Goal: Information Seeking & Learning: Learn about a topic

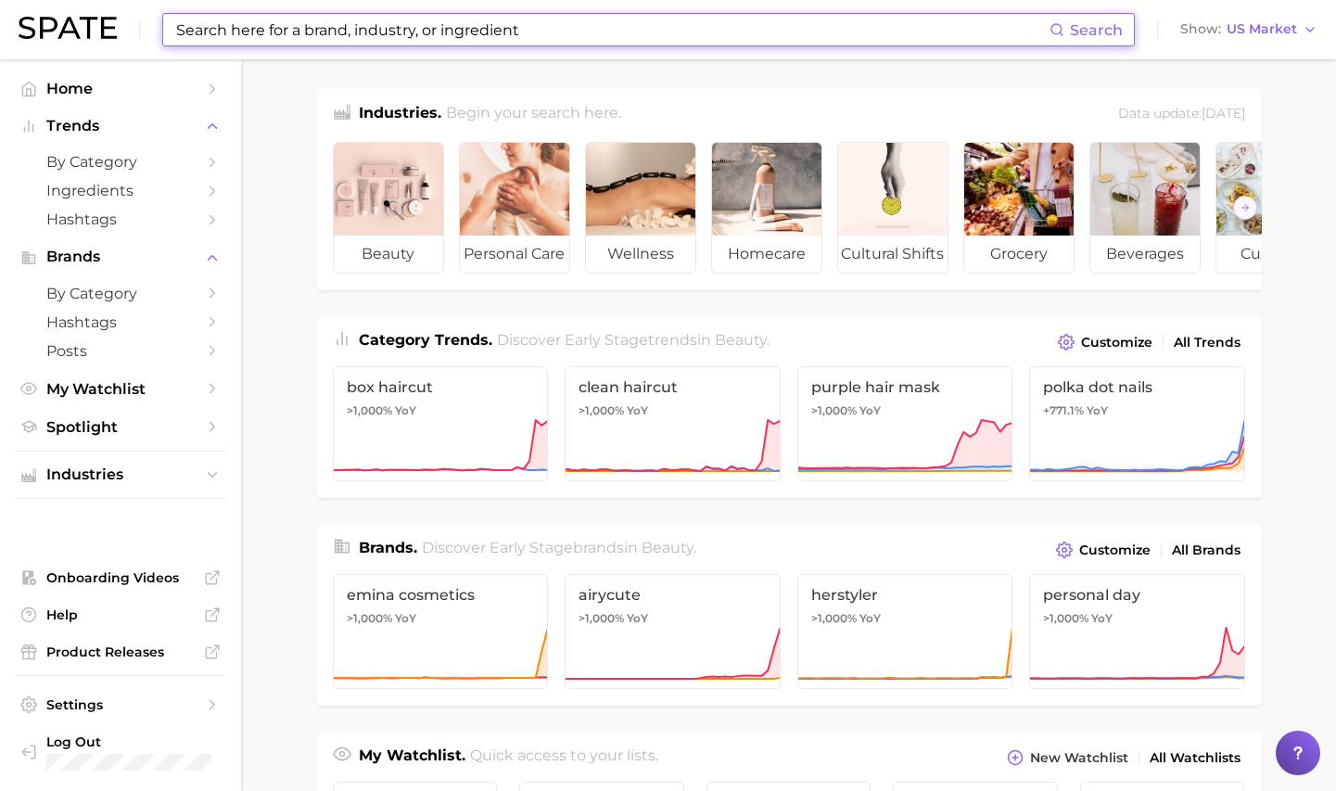
click at [591, 19] on input at bounding box center [611, 30] width 875 height 32
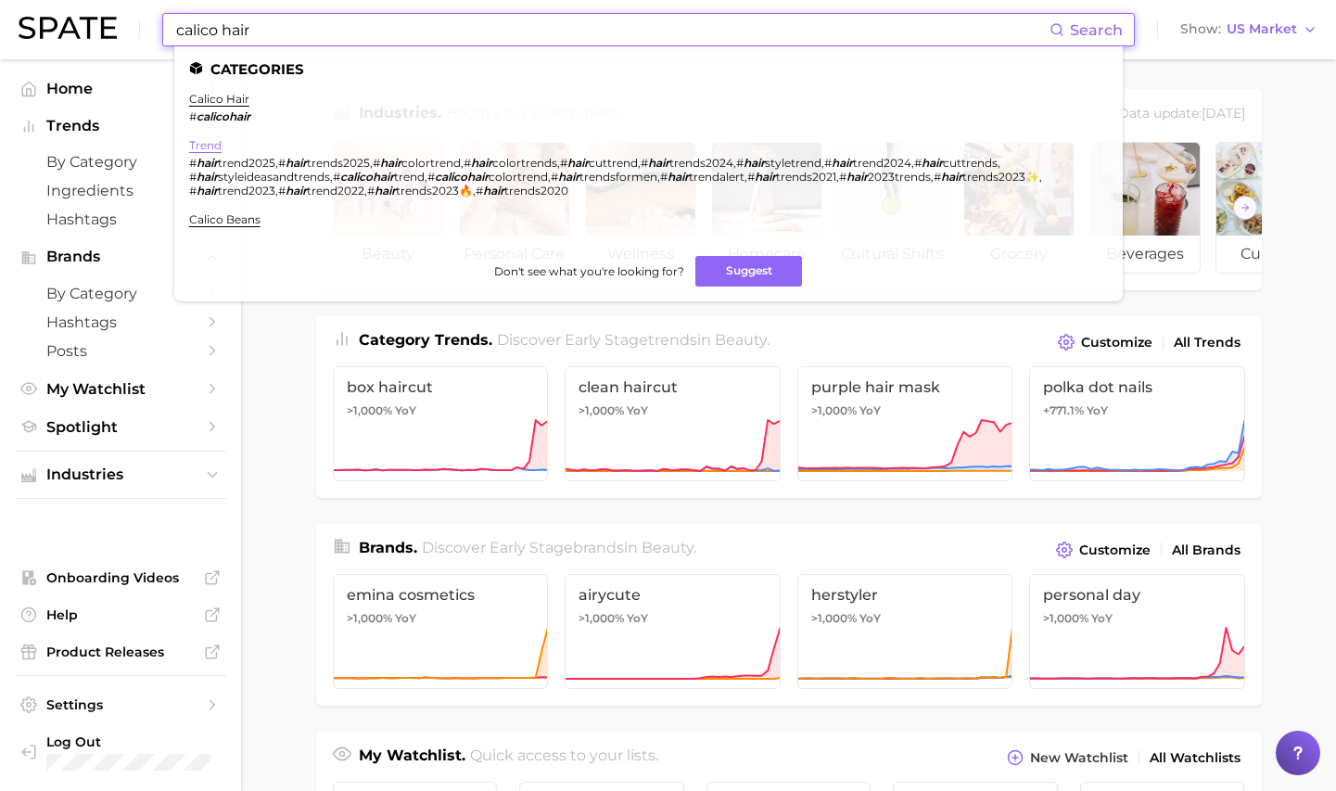
scroll to position [5, 0]
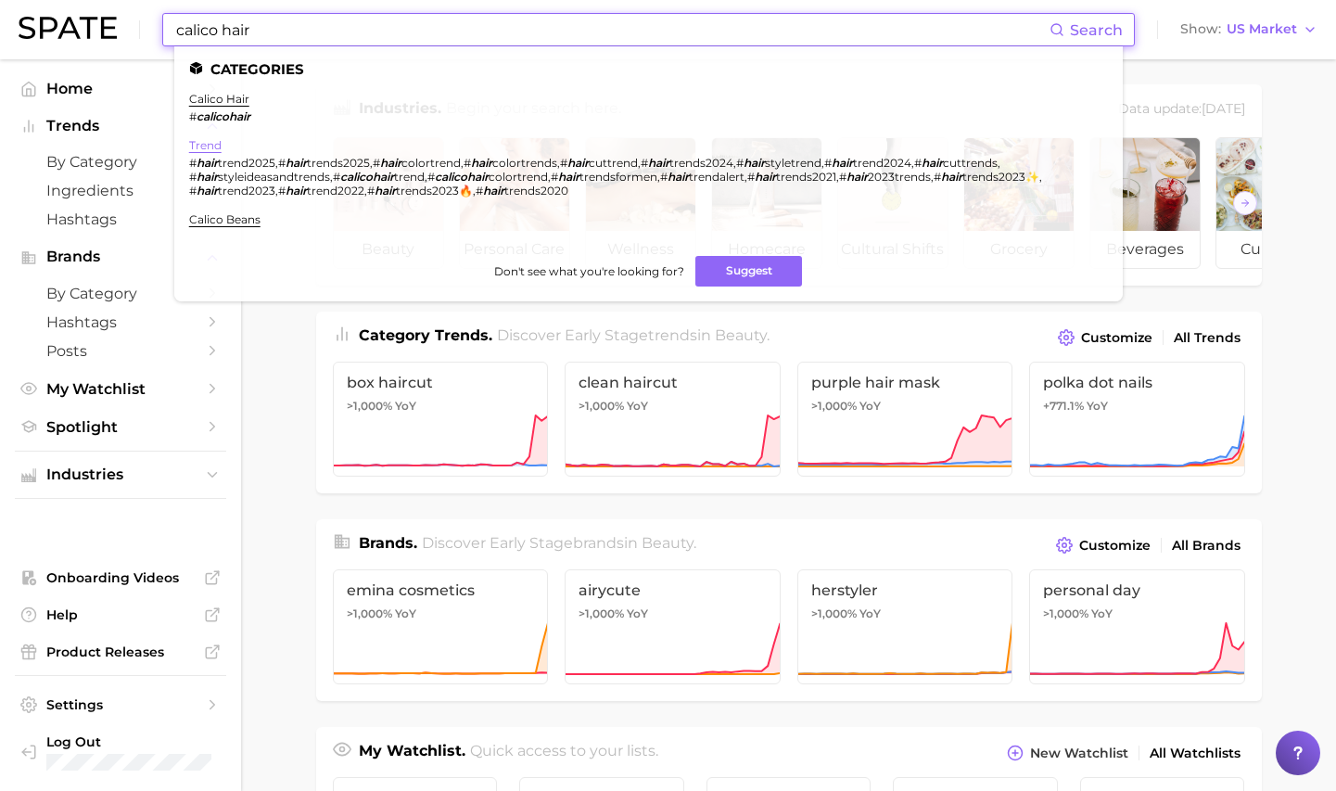
type input "calico hair"
click at [215, 142] on link "trend" at bounding box center [205, 145] width 32 height 14
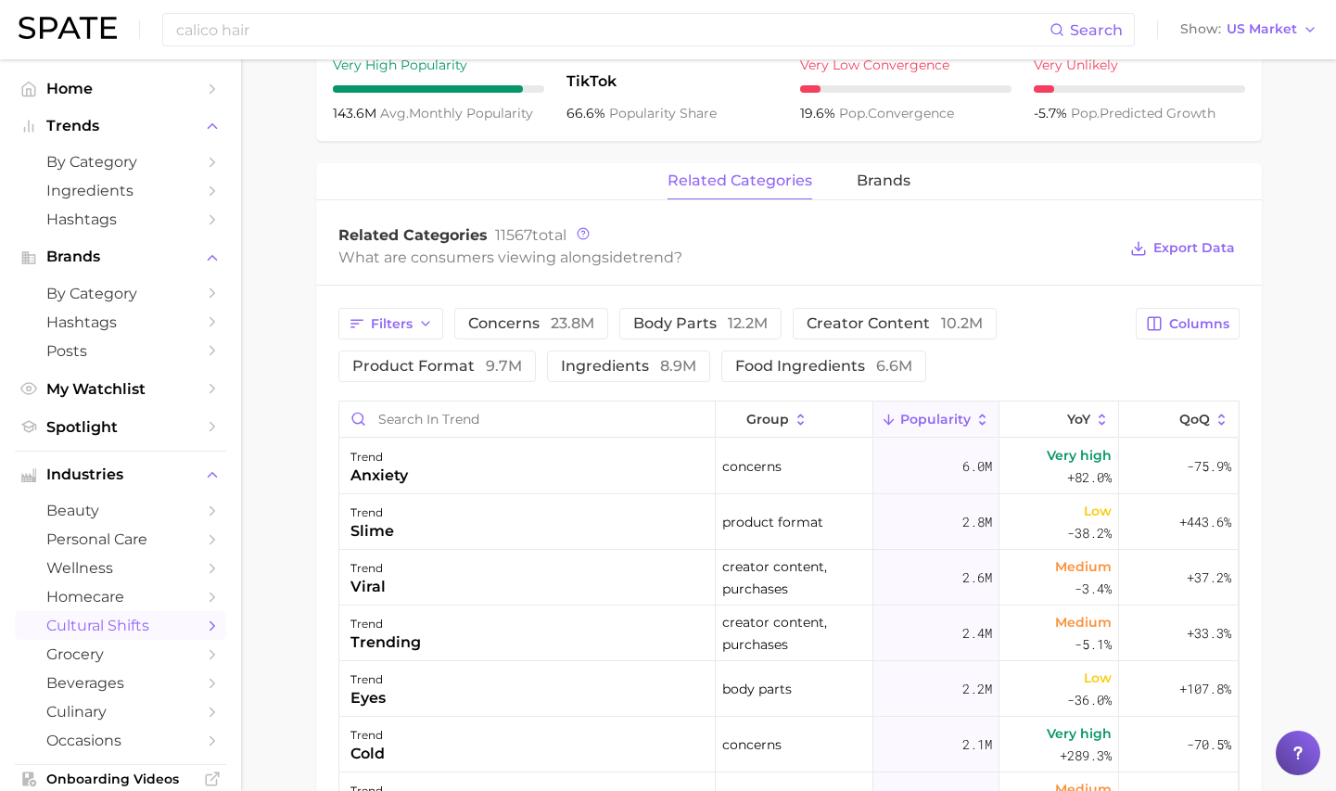
scroll to position [951, 0]
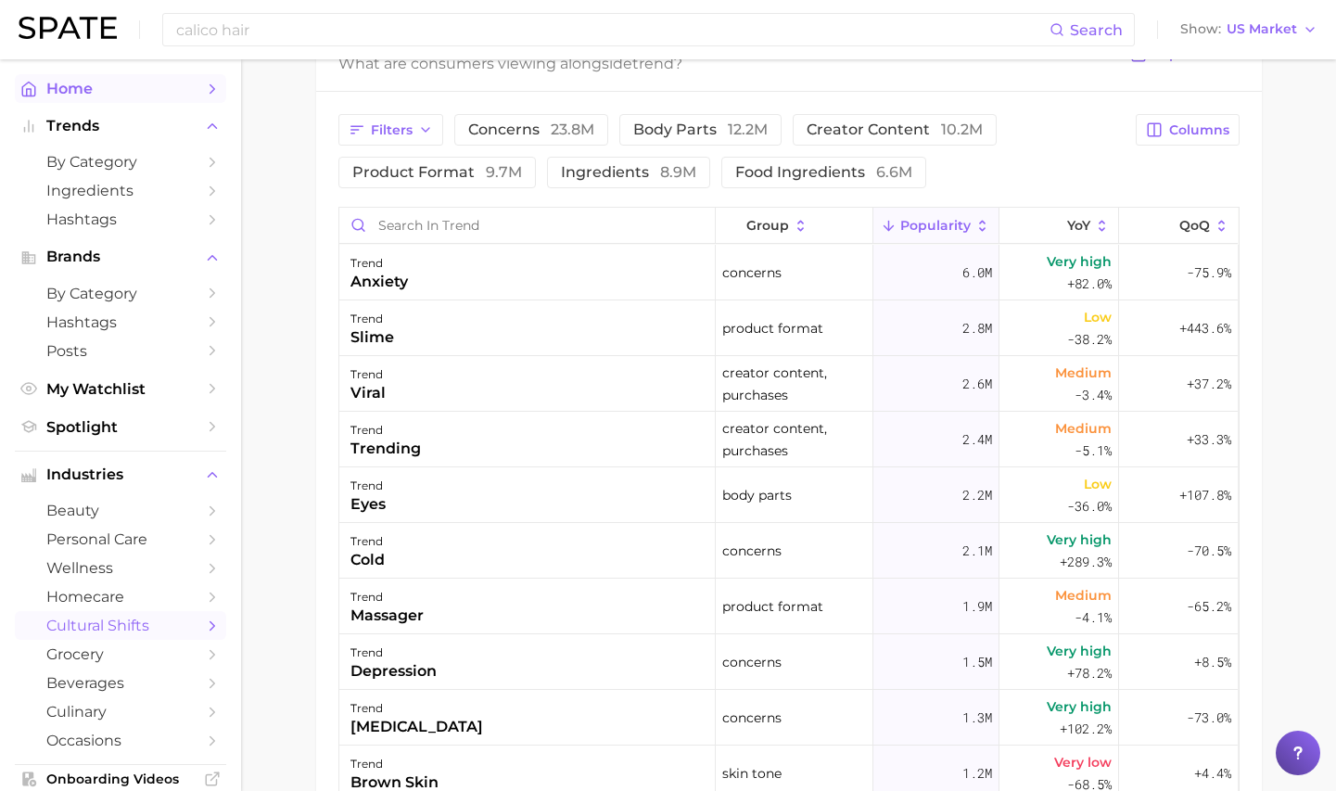
click at [115, 77] on link "Home" at bounding box center [120, 88] width 211 height 29
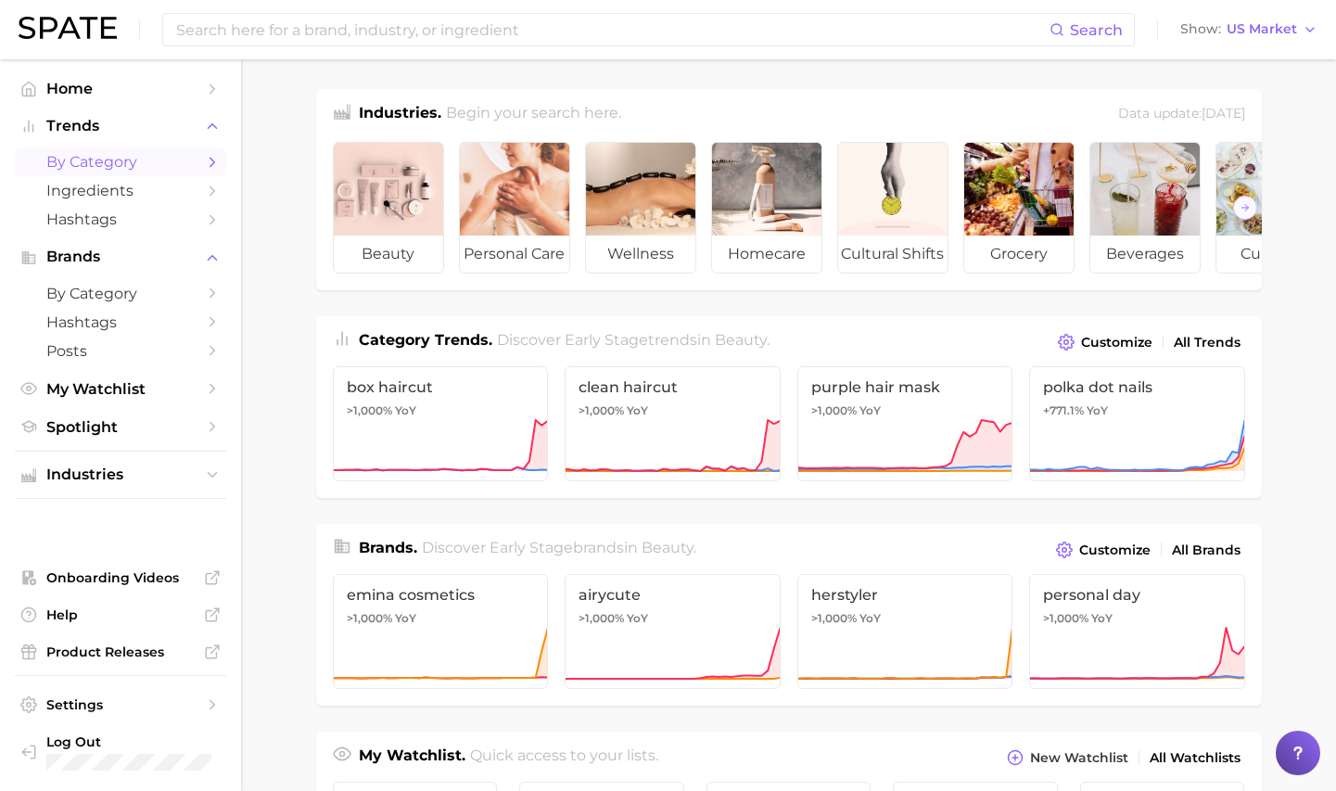
click at [172, 164] on span "by Category" at bounding box center [120, 162] width 148 height 18
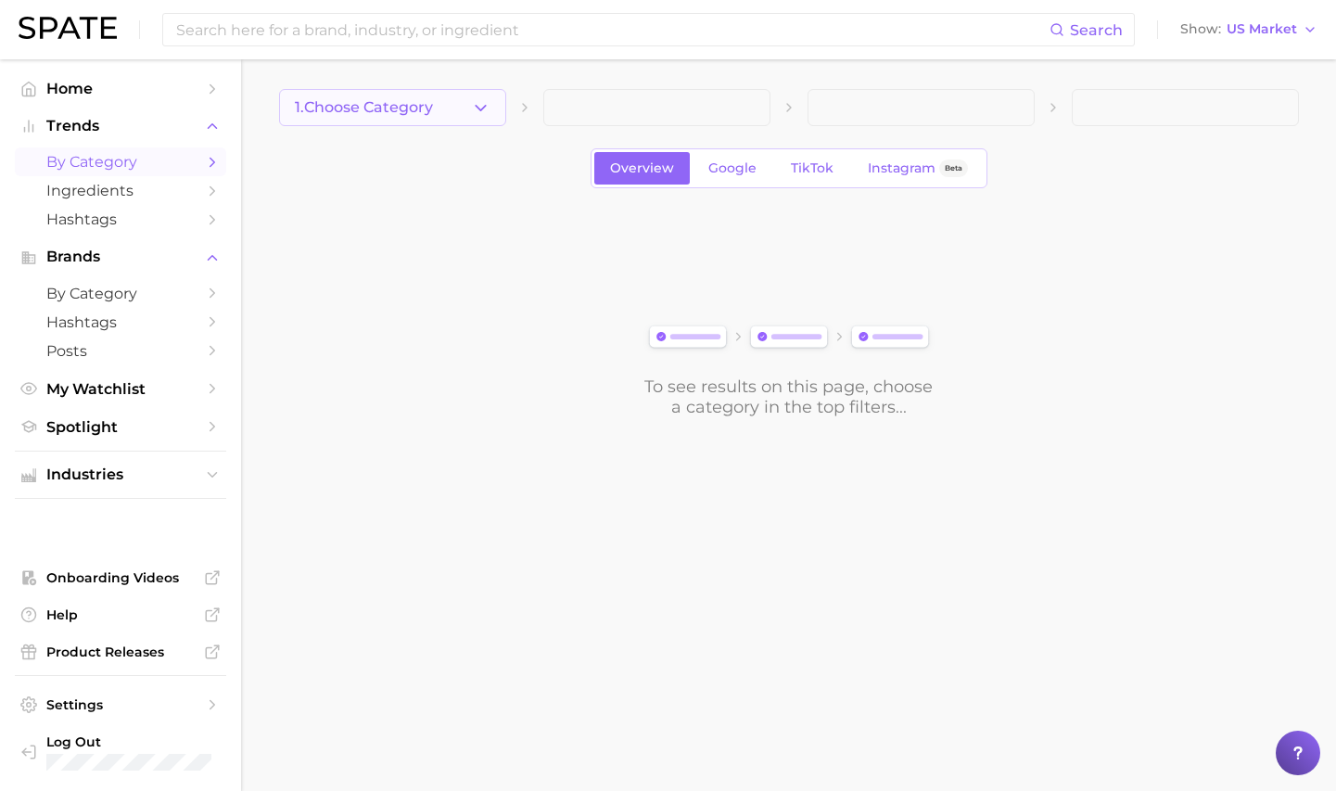
click at [409, 115] on span "1. Choose Category" at bounding box center [364, 107] width 138 height 17
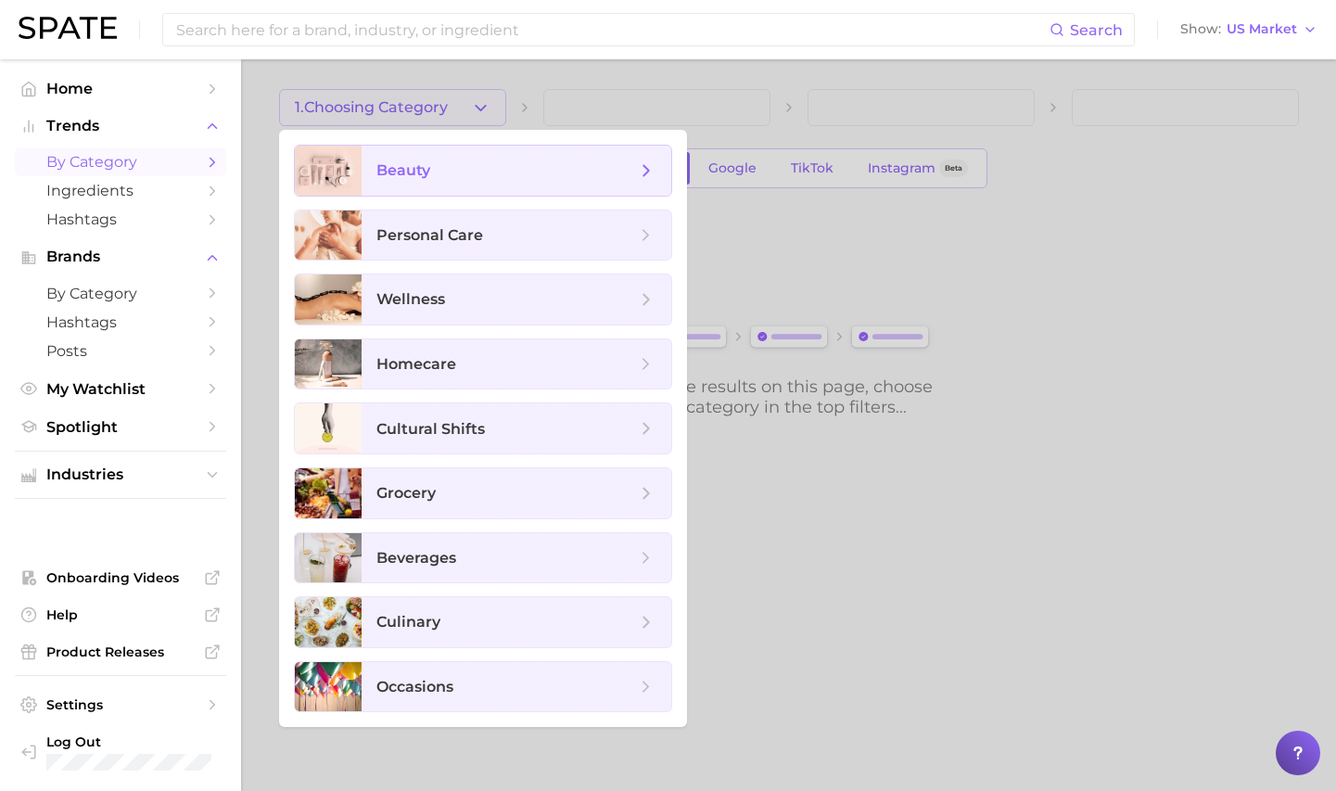
click at [448, 166] on span "beauty" at bounding box center [506, 170] width 260 height 20
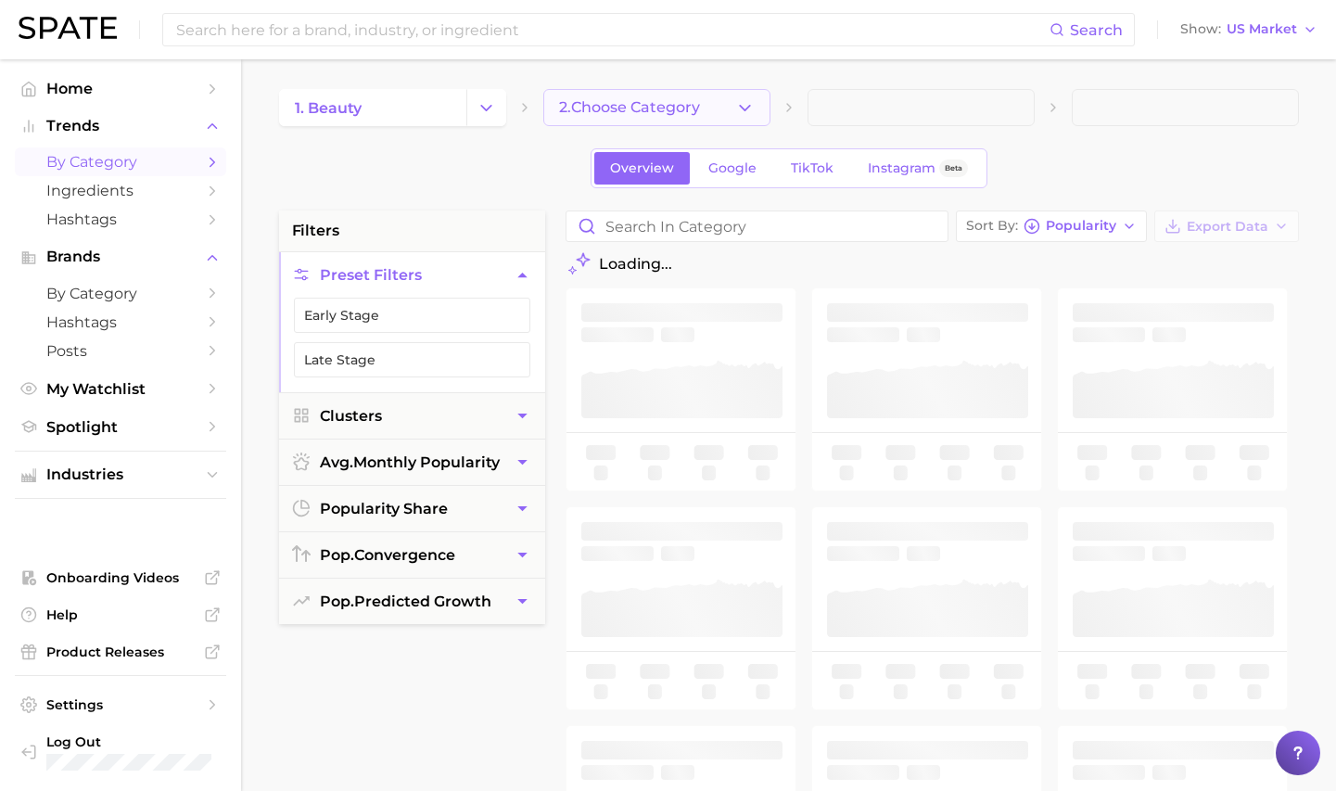
click at [561, 121] on button "2. Choose Category" at bounding box center [656, 107] width 227 height 37
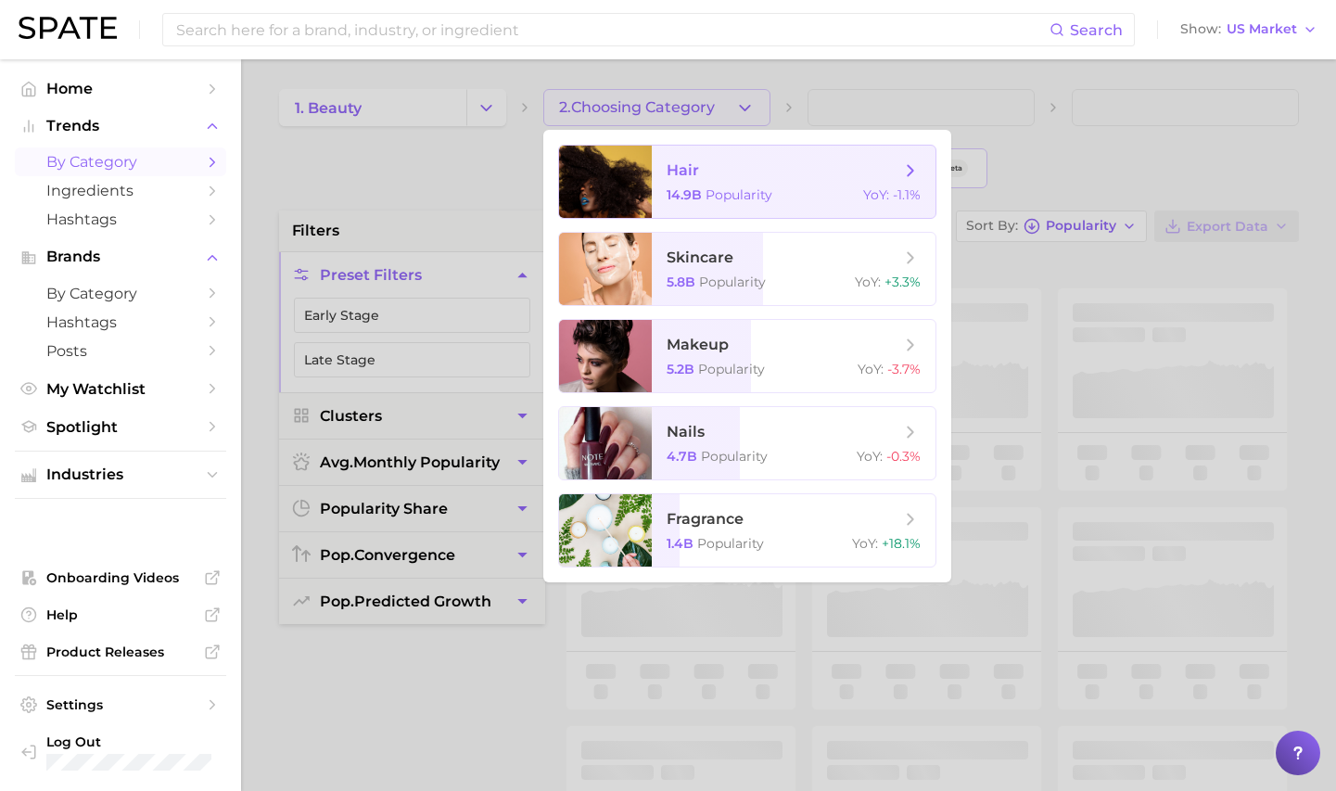
click at [589, 180] on div at bounding box center [605, 182] width 93 height 72
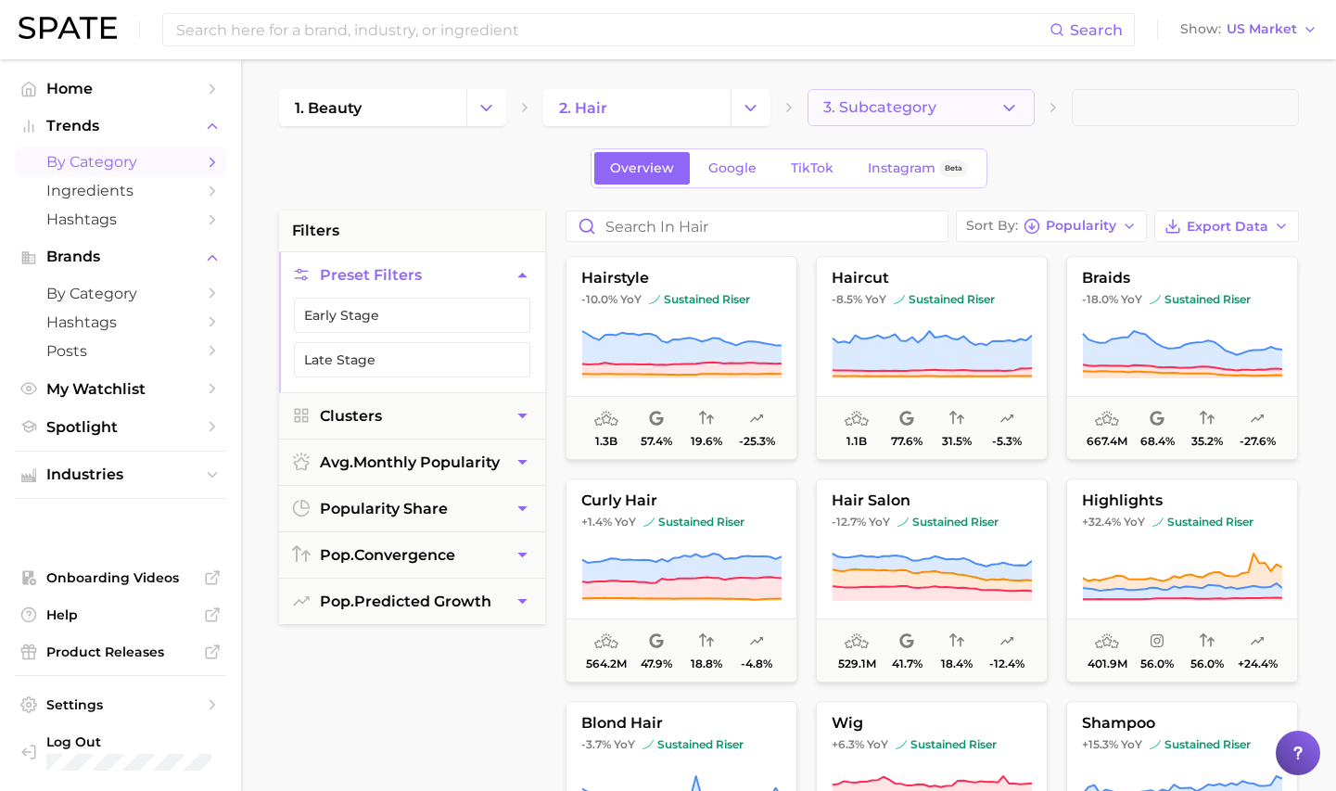
click at [909, 116] on button "3. Subcategory" at bounding box center [920, 107] width 227 height 37
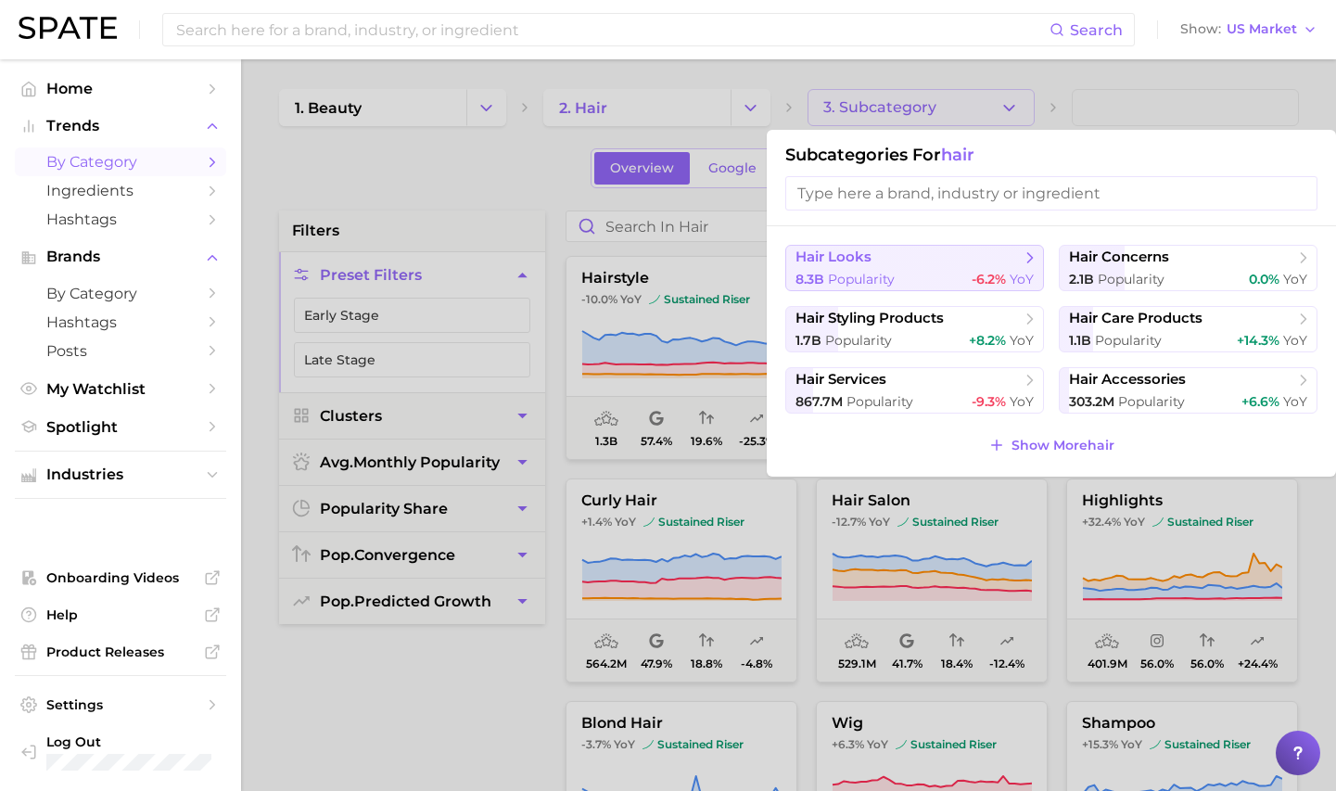
click at [860, 261] on span "hair looks" at bounding box center [833, 257] width 76 height 18
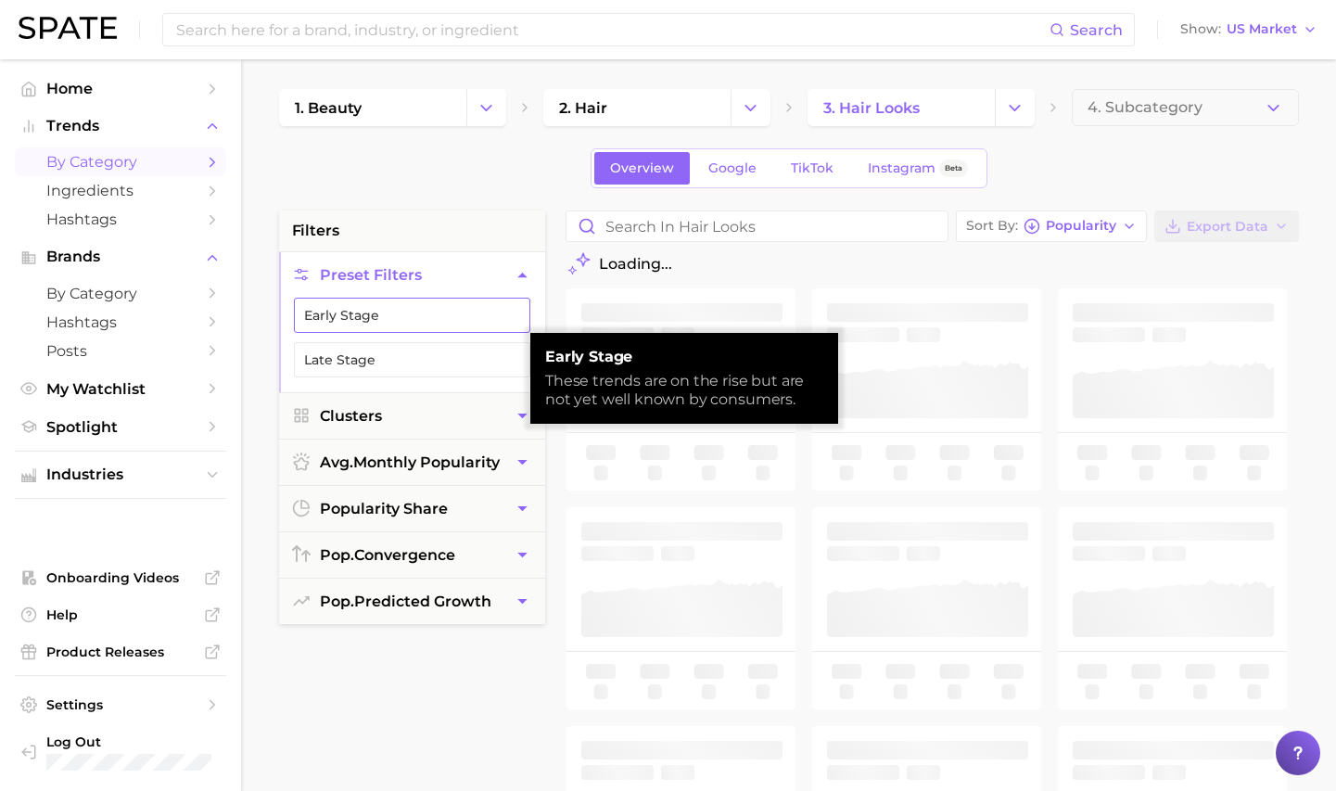
click at [458, 319] on button "Early Stage" at bounding box center [412, 315] width 236 height 35
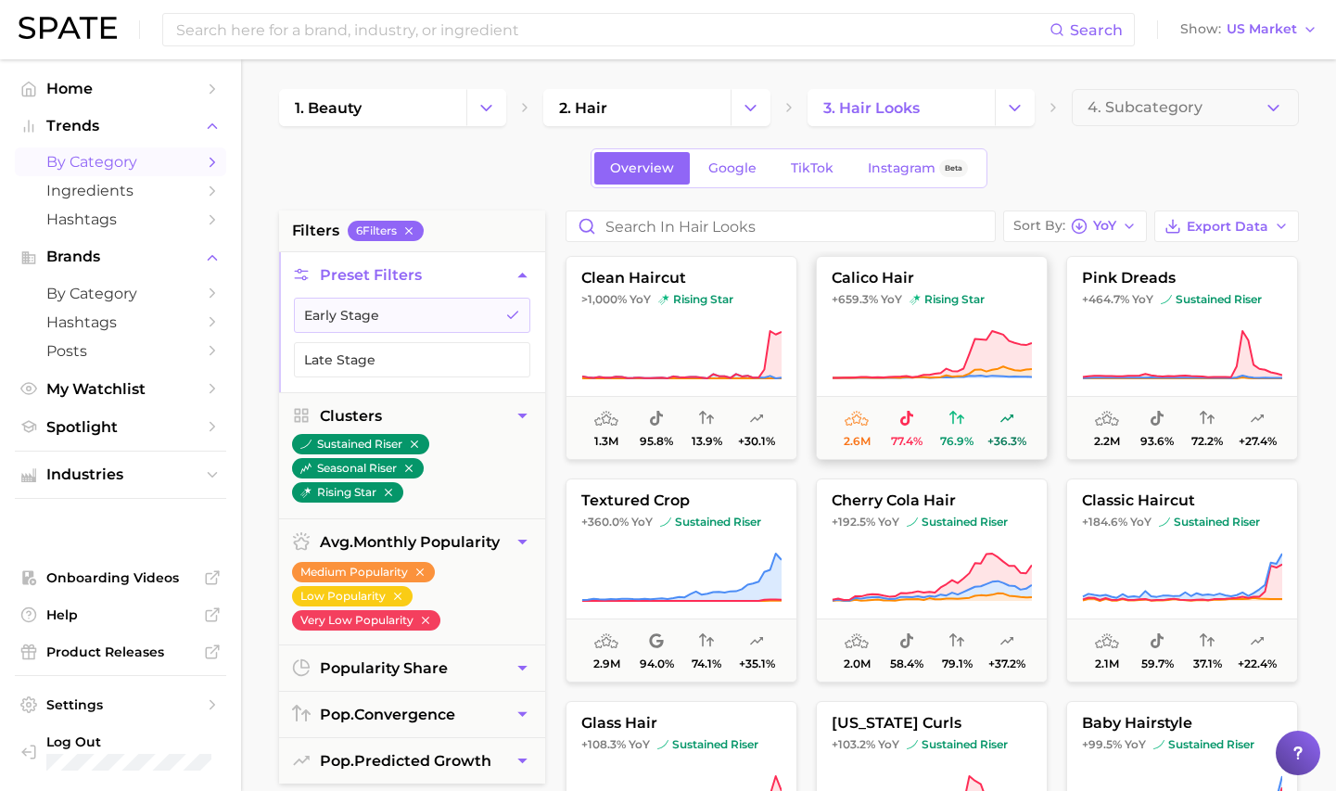
click at [987, 291] on button "calico hair +659.3% YoY rising star 2.6m 77.4% 76.9% +36.3%" at bounding box center [932, 358] width 232 height 204
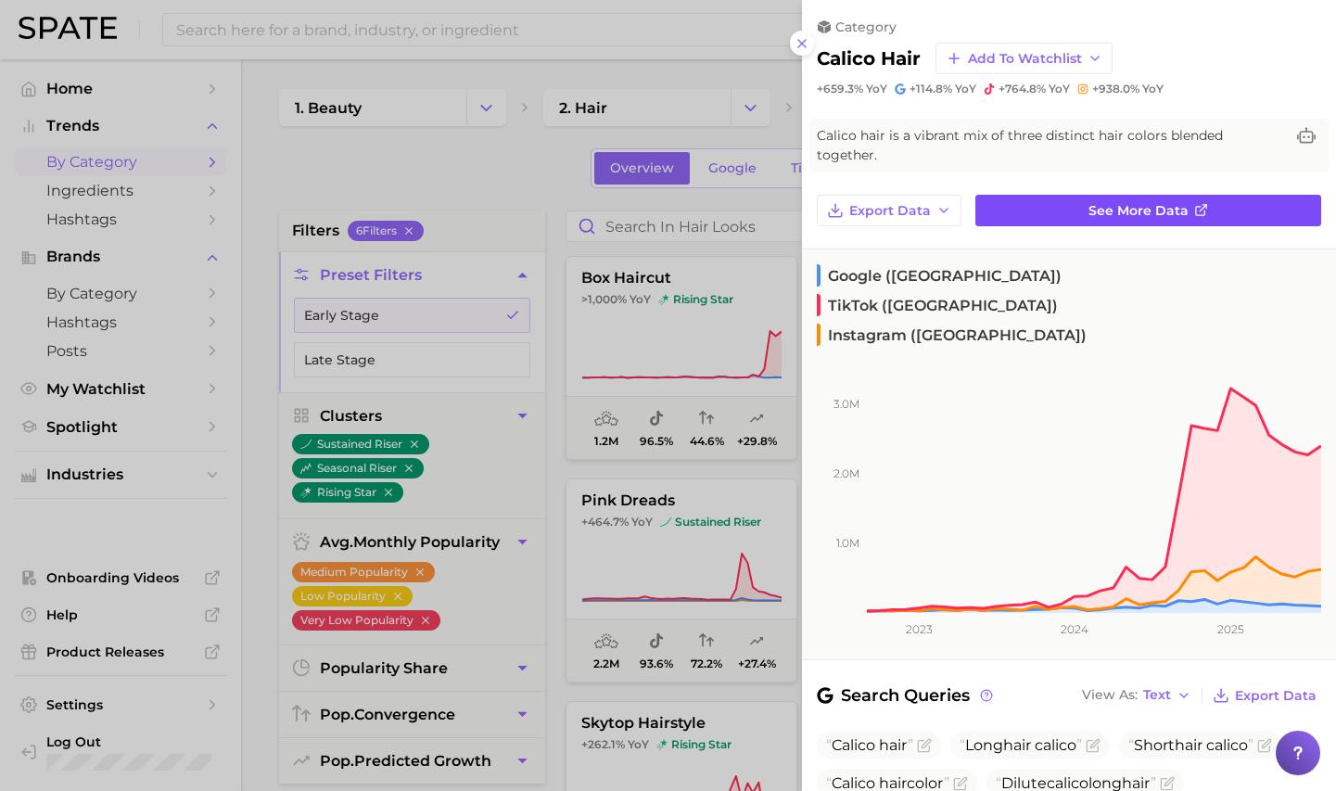
click at [1151, 203] on span "See more data" at bounding box center [1138, 211] width 100 height 16
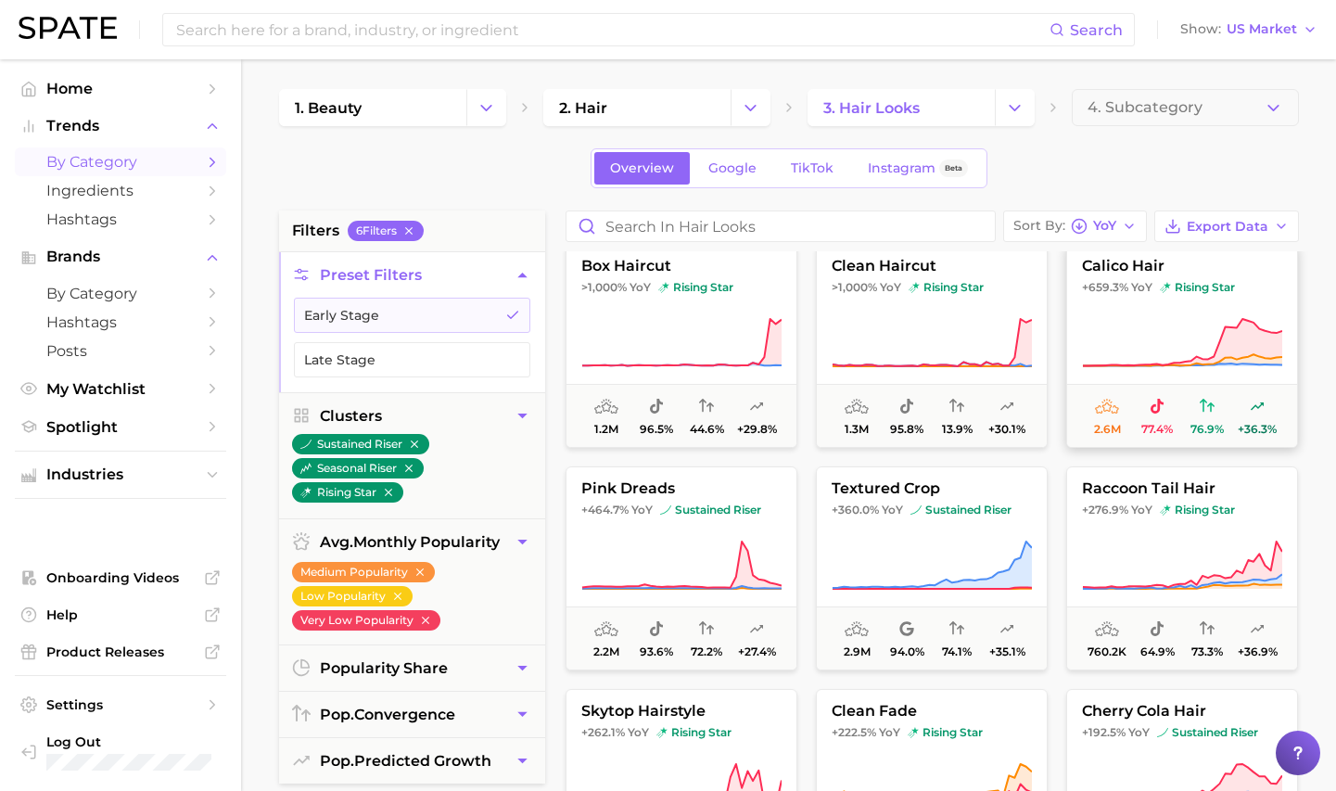
scroll to position [17, 0]
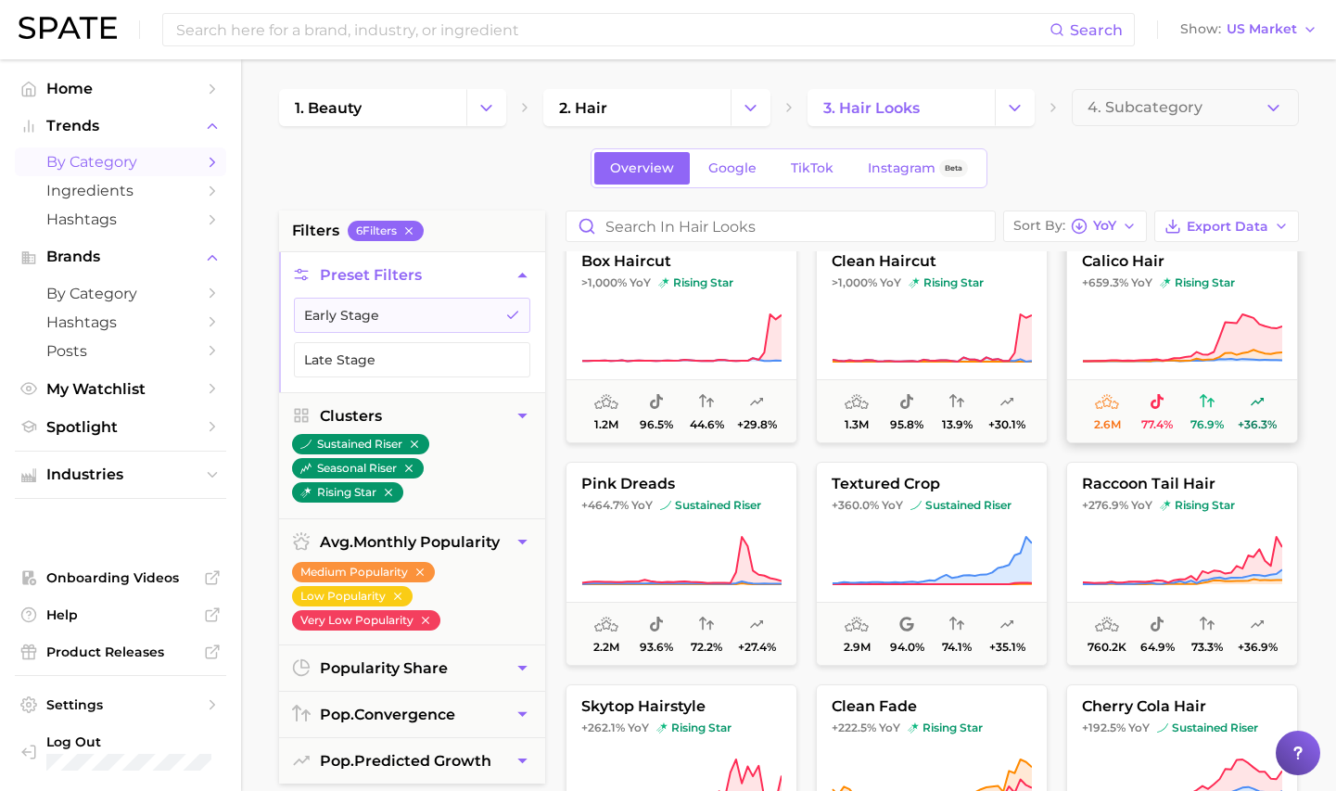
click at [1106, 275] on span "+659.3%" at bounding box center [1105, 282] width 46 height 14
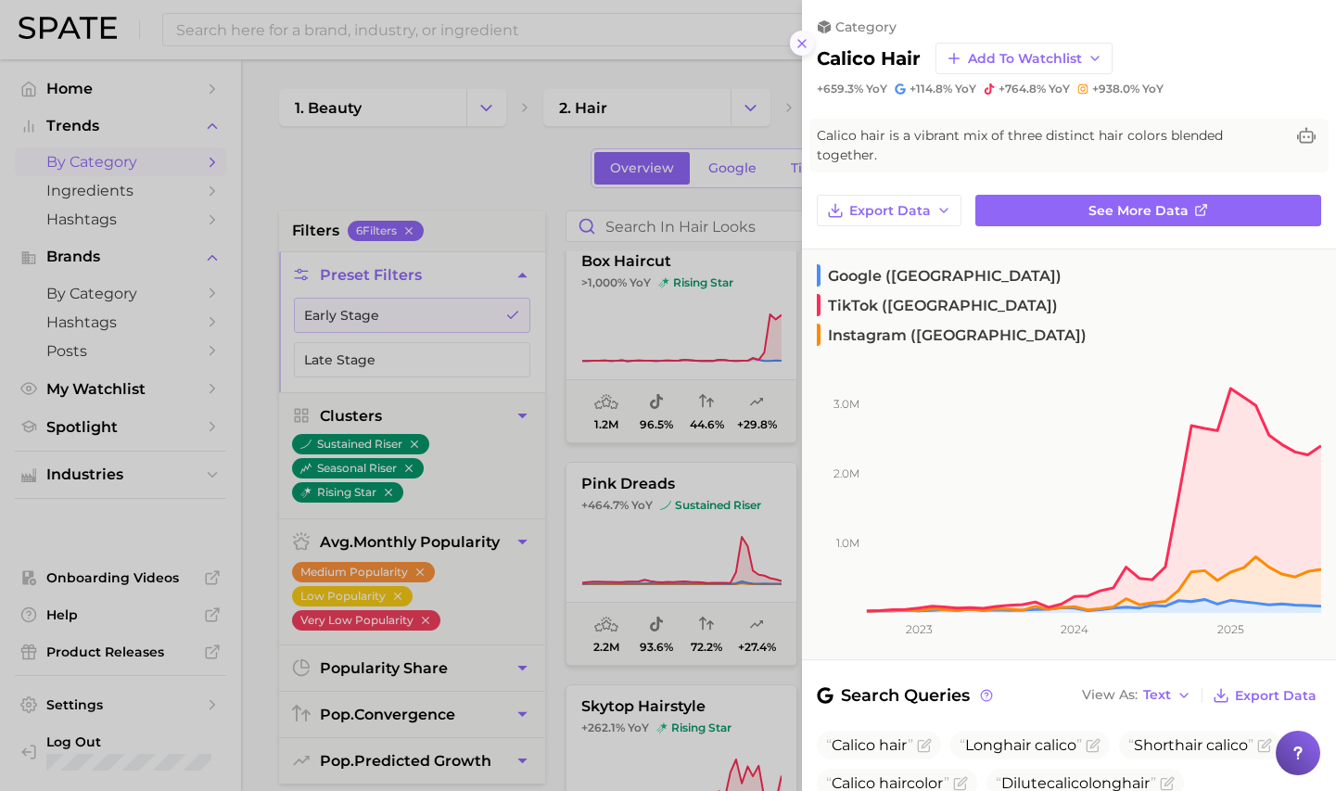
click at [804, 48] on icon at bounding box center [802, 43] width 15 height 15
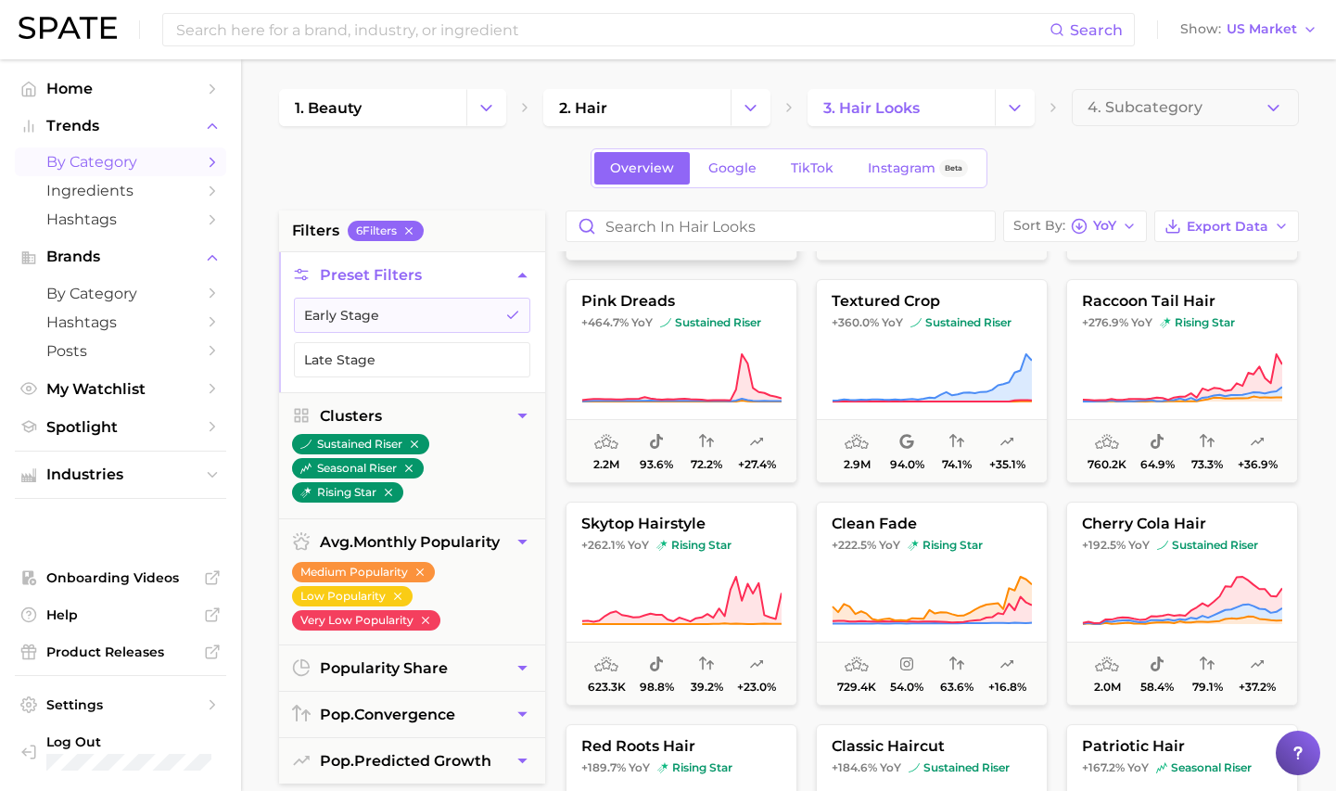
scroll to position [215, 0]
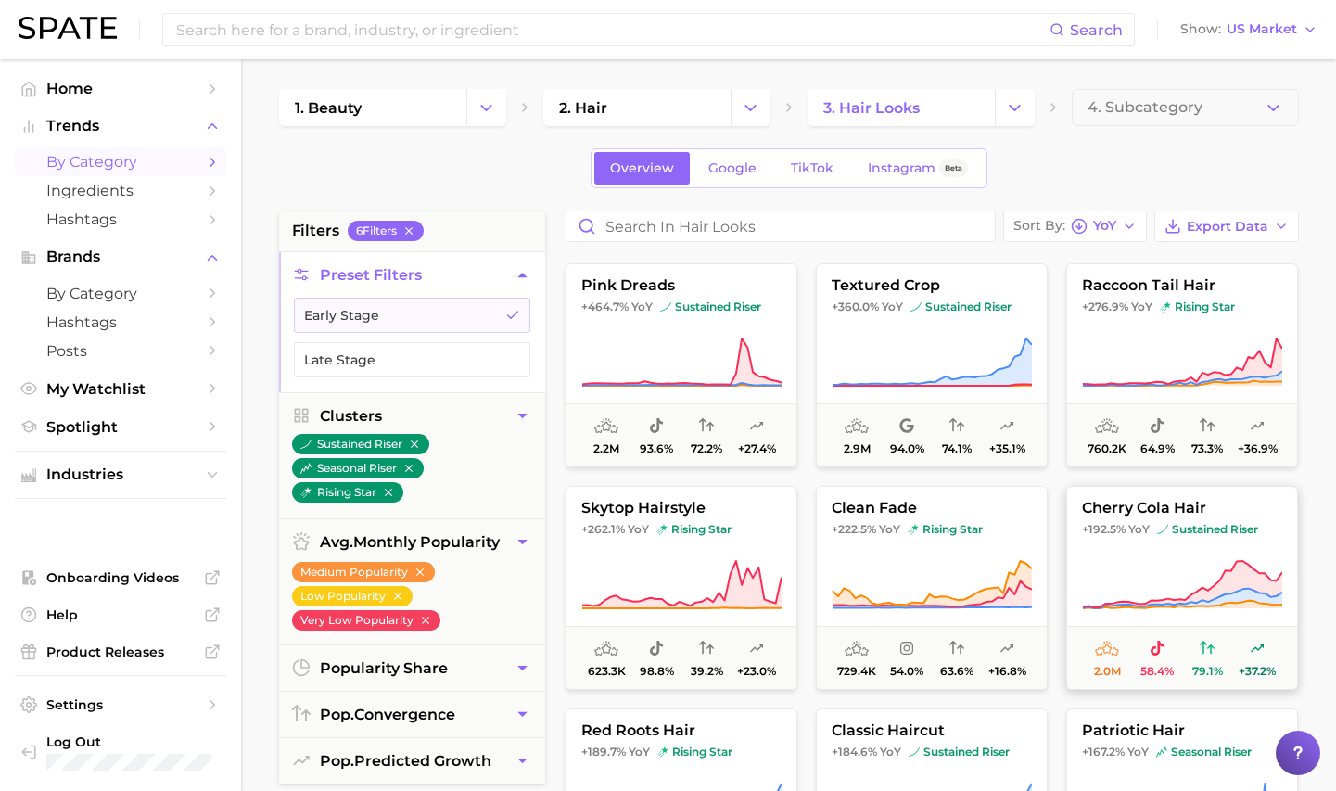
click at [1187, 494] on button "cherry cola hair +192.5% YoY sustained riser 2.0m 58.4% 79.1% +37.2%" at bounding box center [1182, 588] width 232 height 204
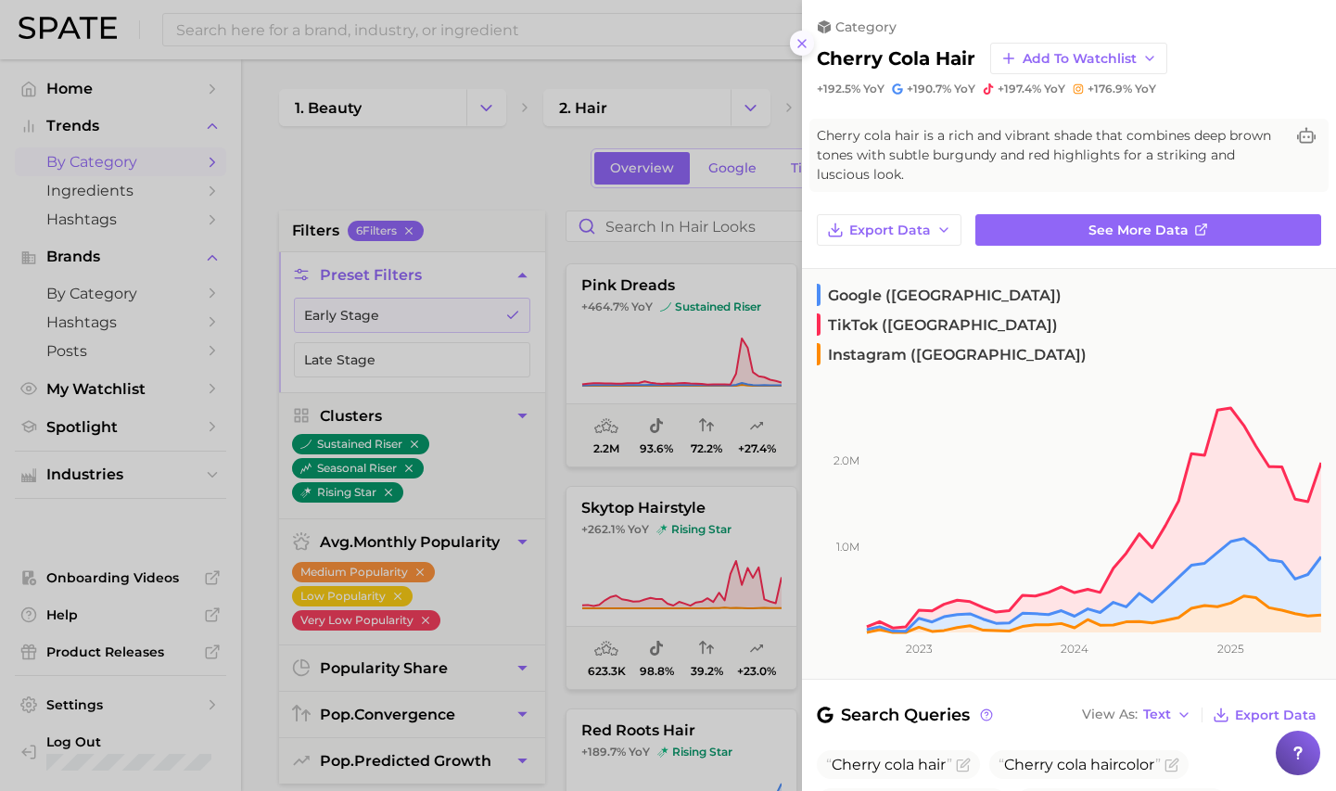
click at [801, 45] on icon at bounding box center [802, 43] width 15 height 15
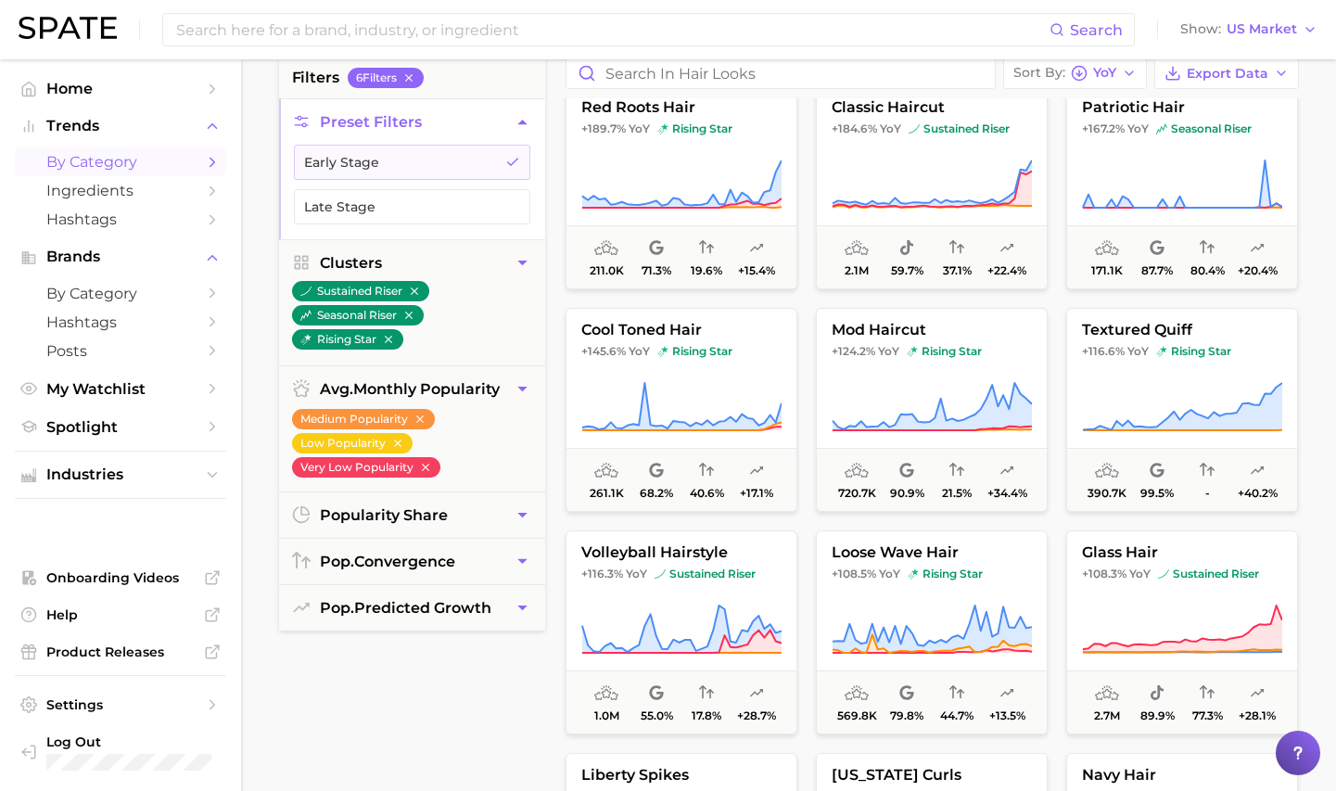
scroll to position [689, 0]
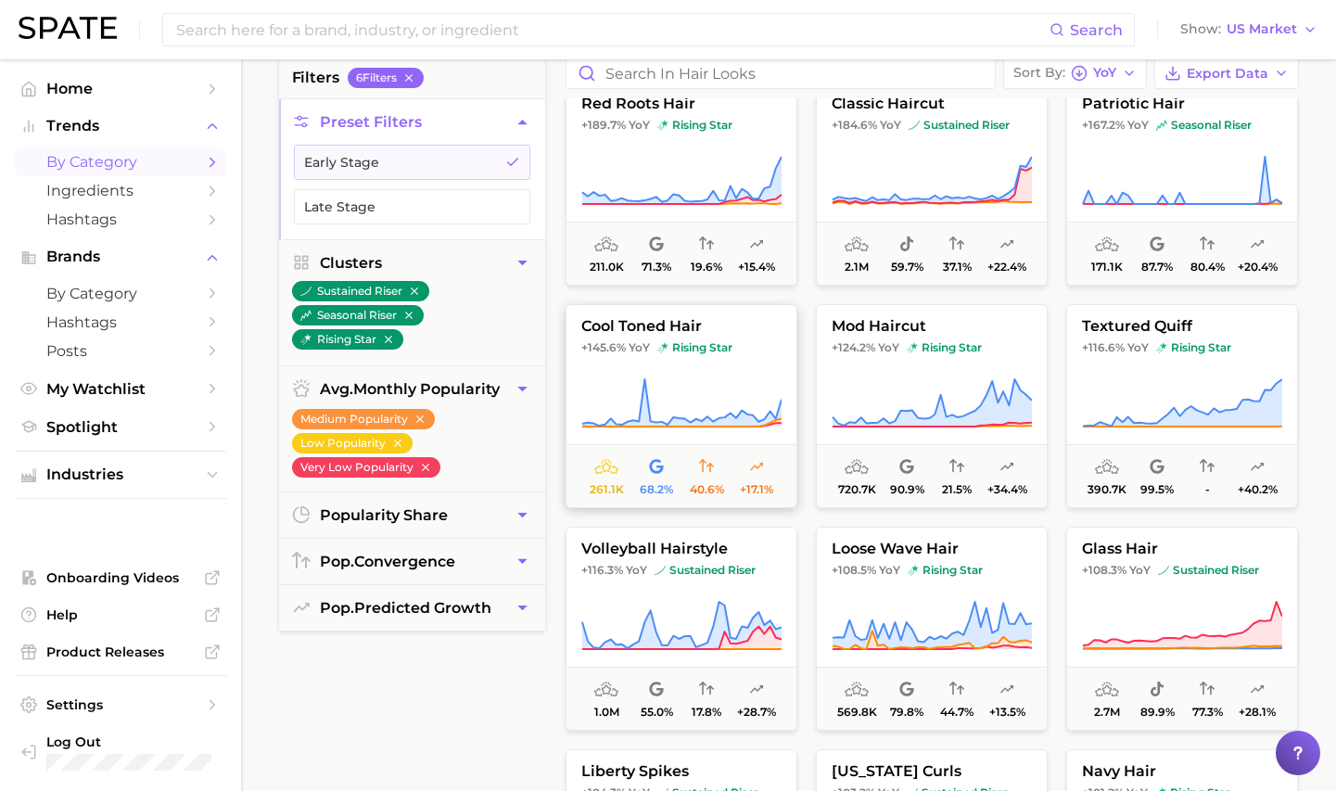
click at [756, 328] on span "cool toned hair" at bounding box center [681, 326] width 230 height 17
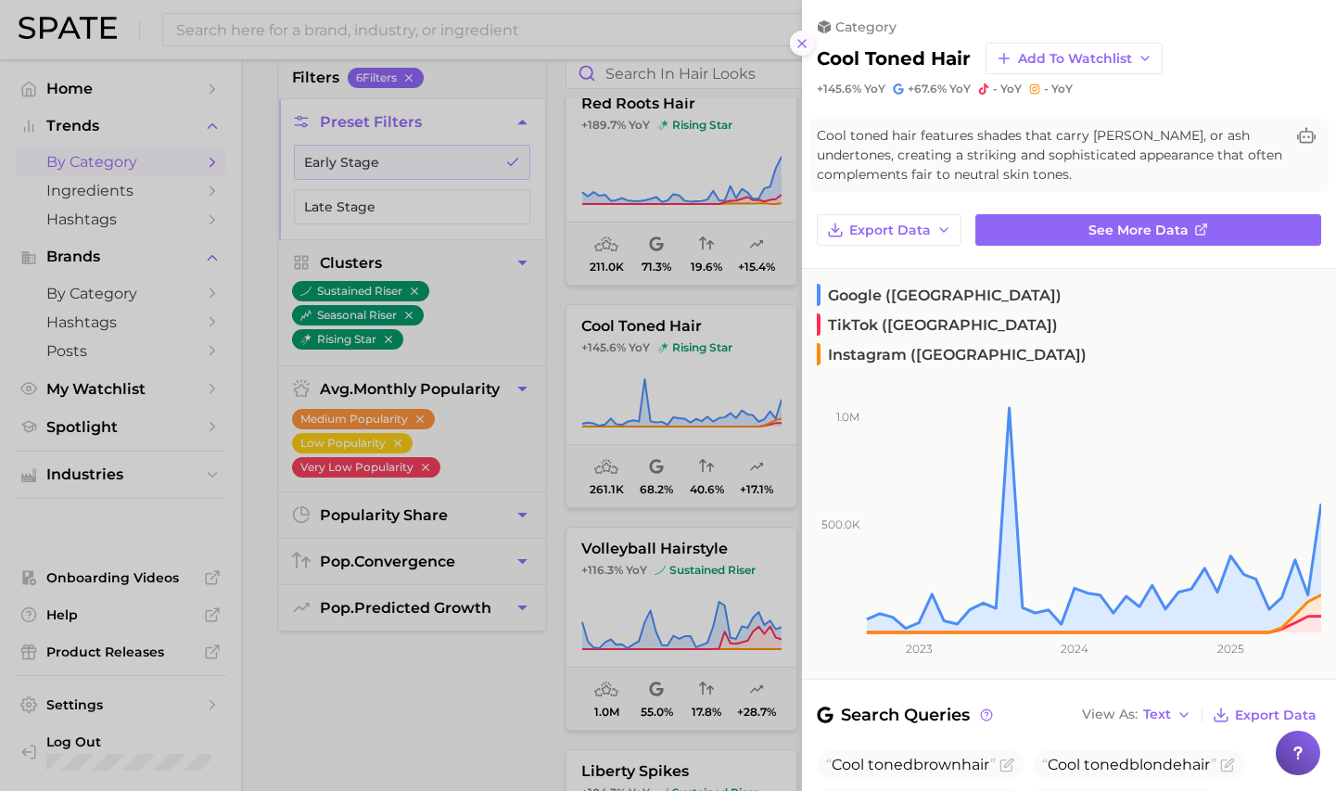
click at [799, 44] on line at bounding box center [801, 43] width 7 height 7
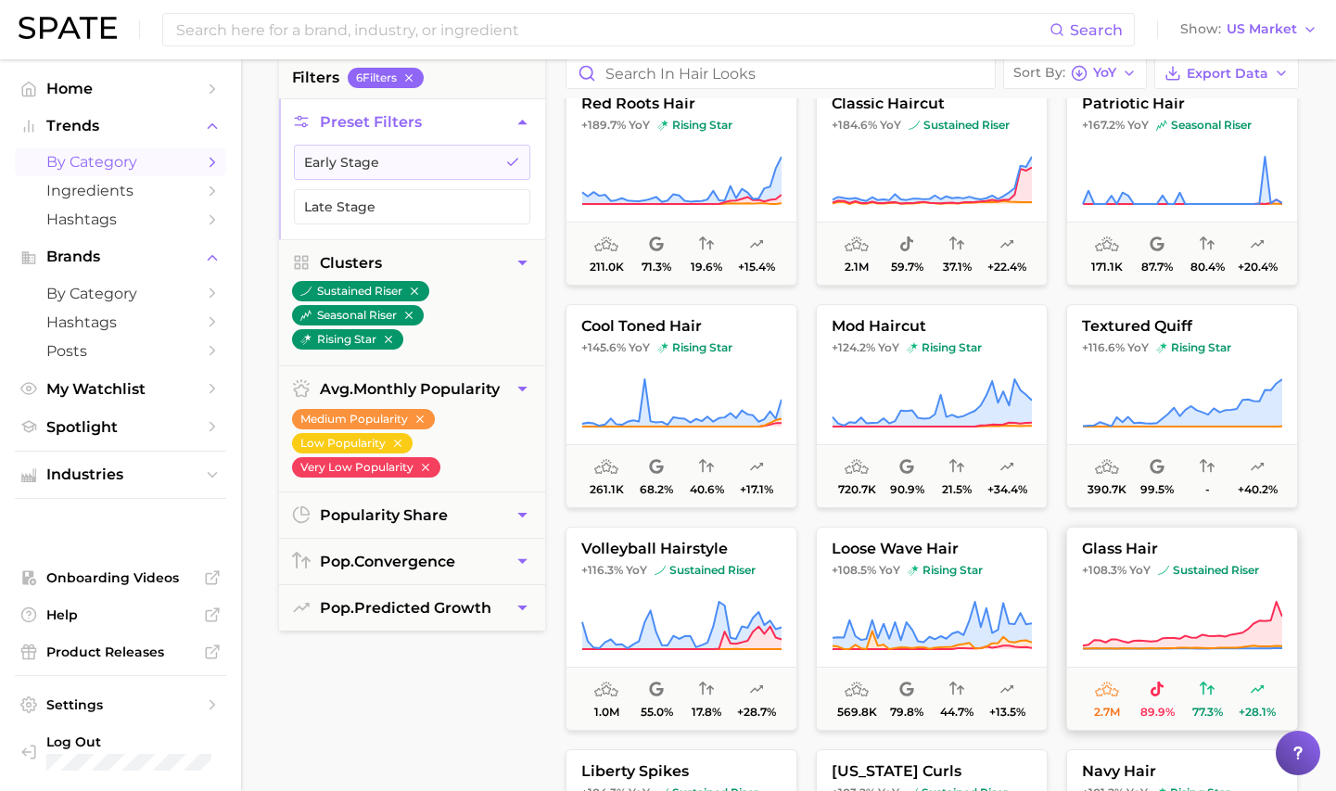
click at [1108, 545] on span "glass hair" at bounding box center [1182, 548] width 230 height 17
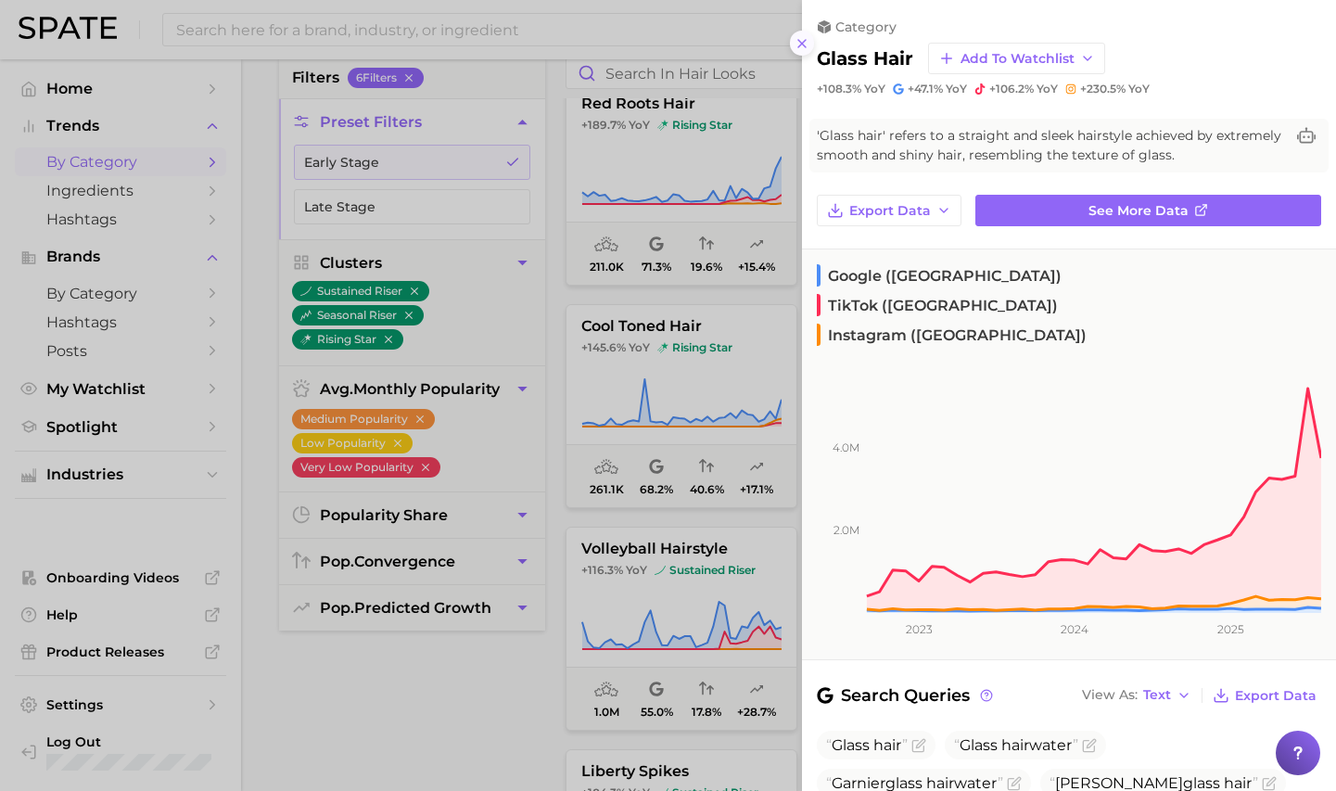
click at [797, 43] on icon at bounding box center [802, 43] width 15 height 15
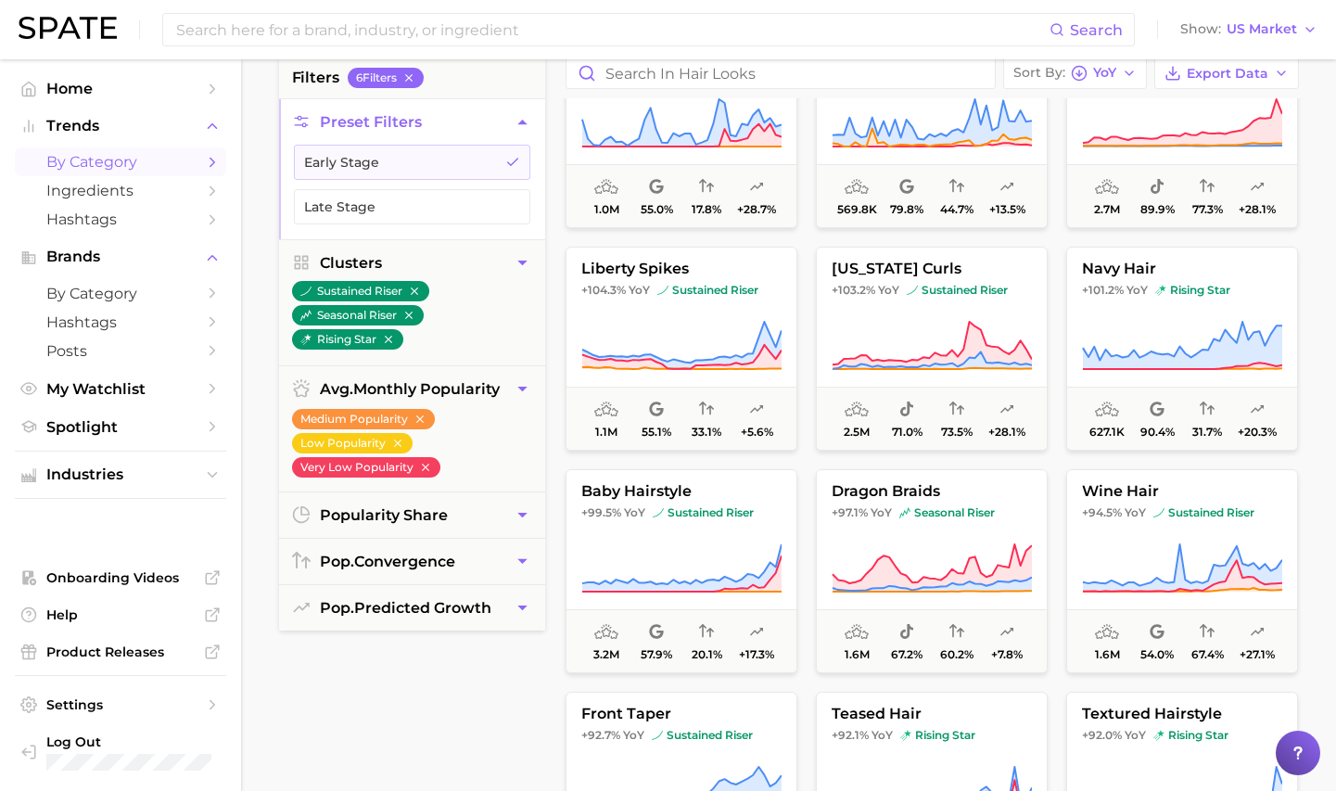
scroll to position [1205, 0]
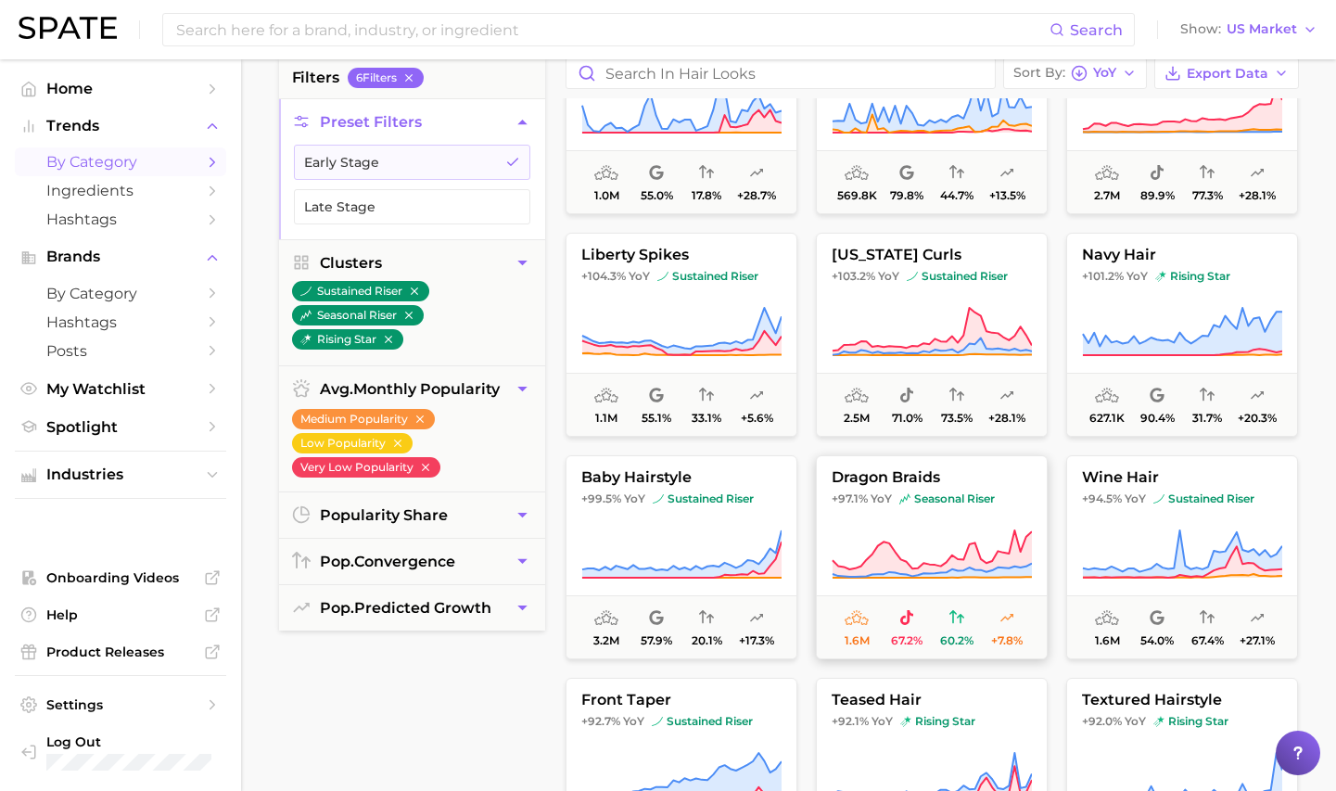
click at [938, 485] on span "dragon braids" at bounding box center [932, 477] width 230 height 17
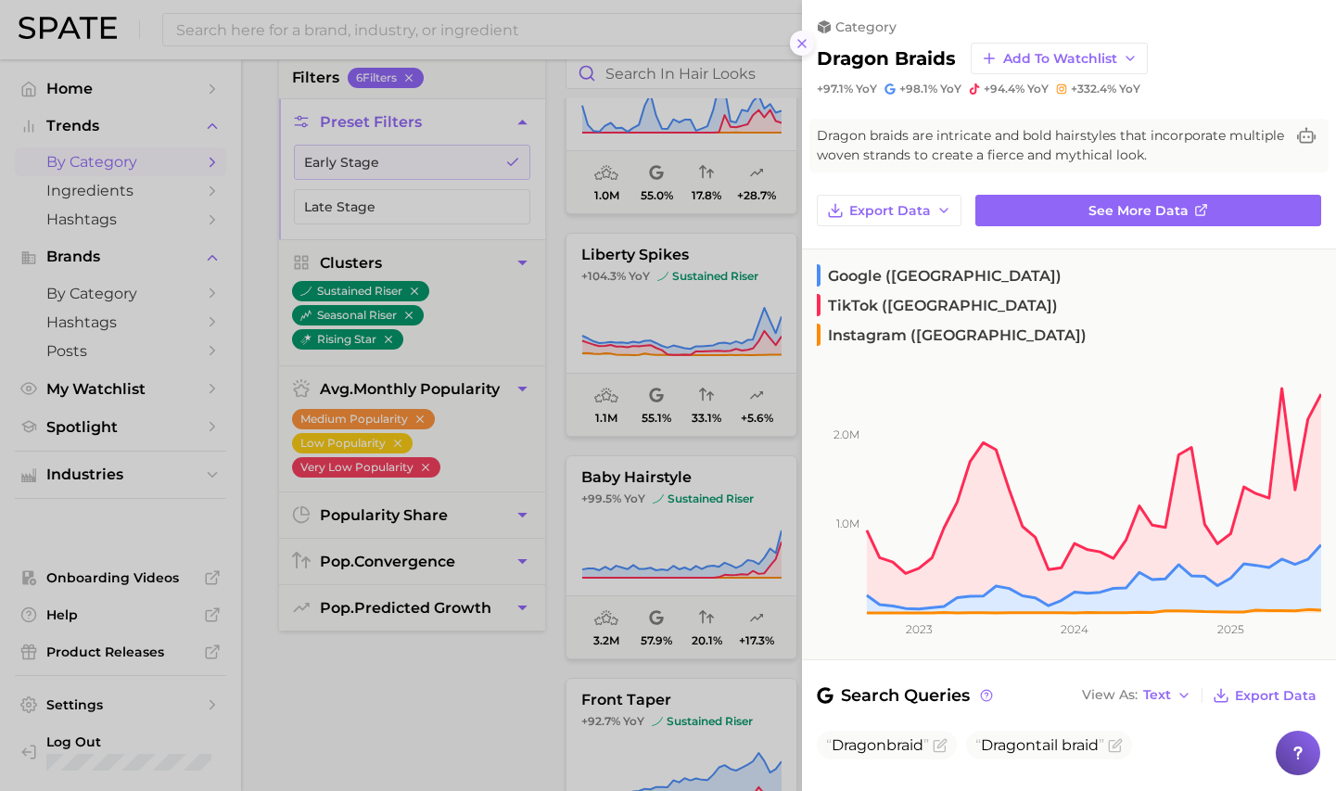
click at [798, 44] on icon at bounding box center [802, 43] width 15 height 15
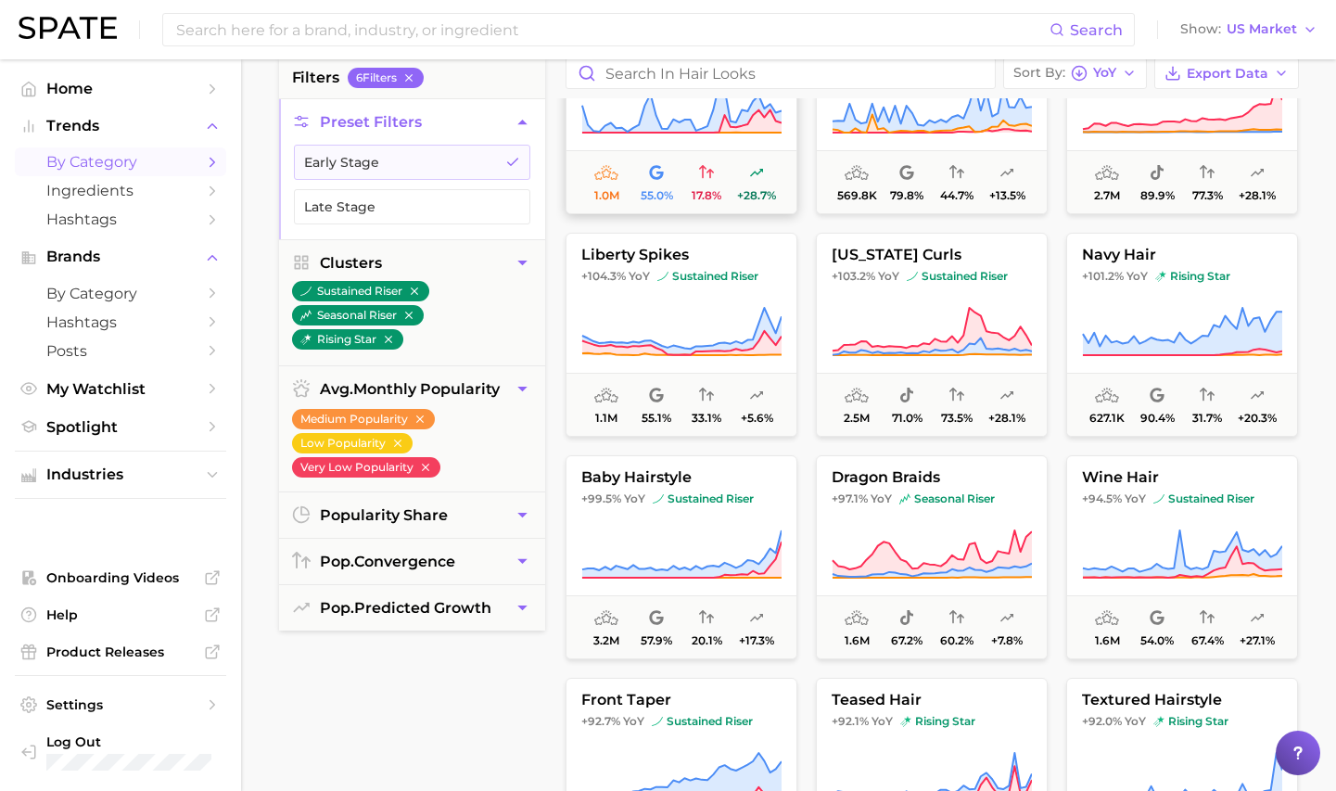
scroll to position [1710, 0]
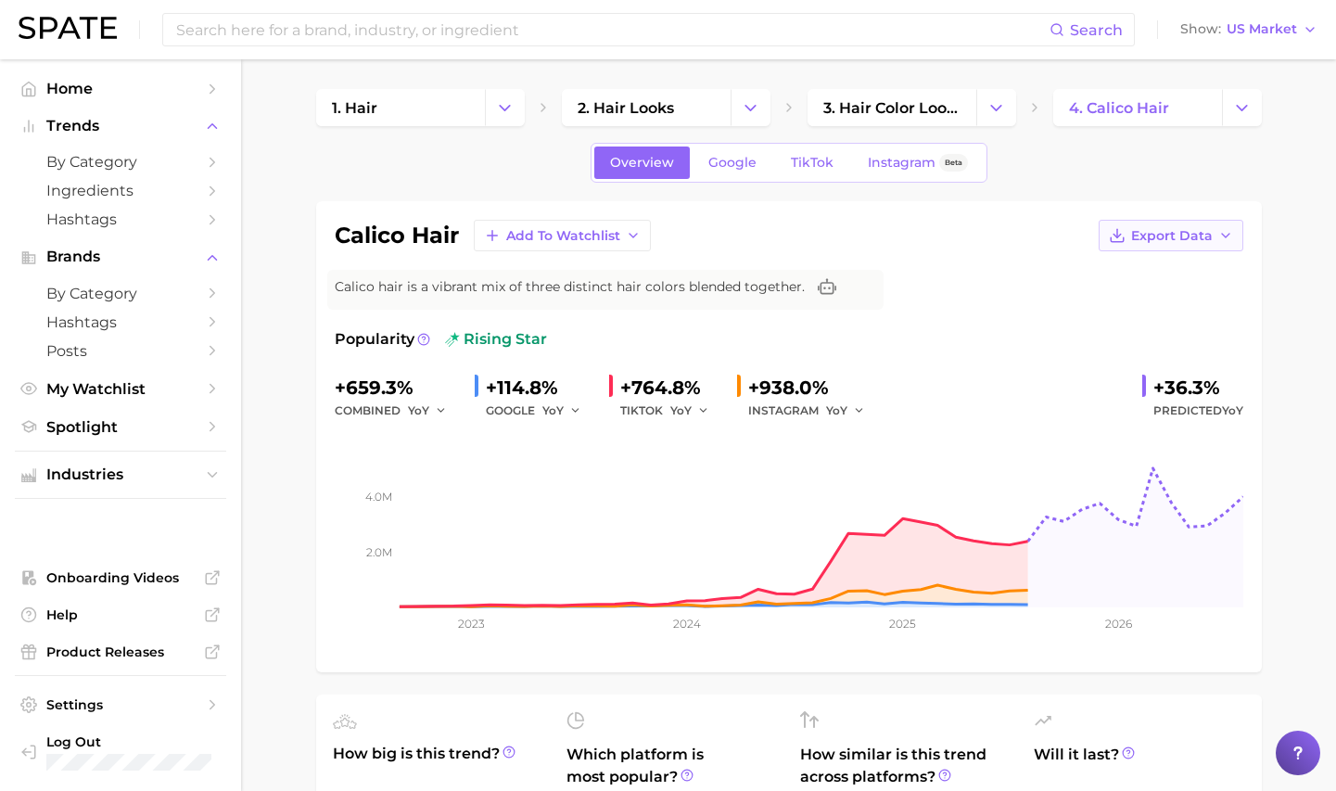
click at [1149, 235] on span "Export Data" at bounding box center [1172, 236] width 82 height 16
click at [1163, 297] on span "Time Series Image" at bounding box center [1133, 304] width 124 height 16
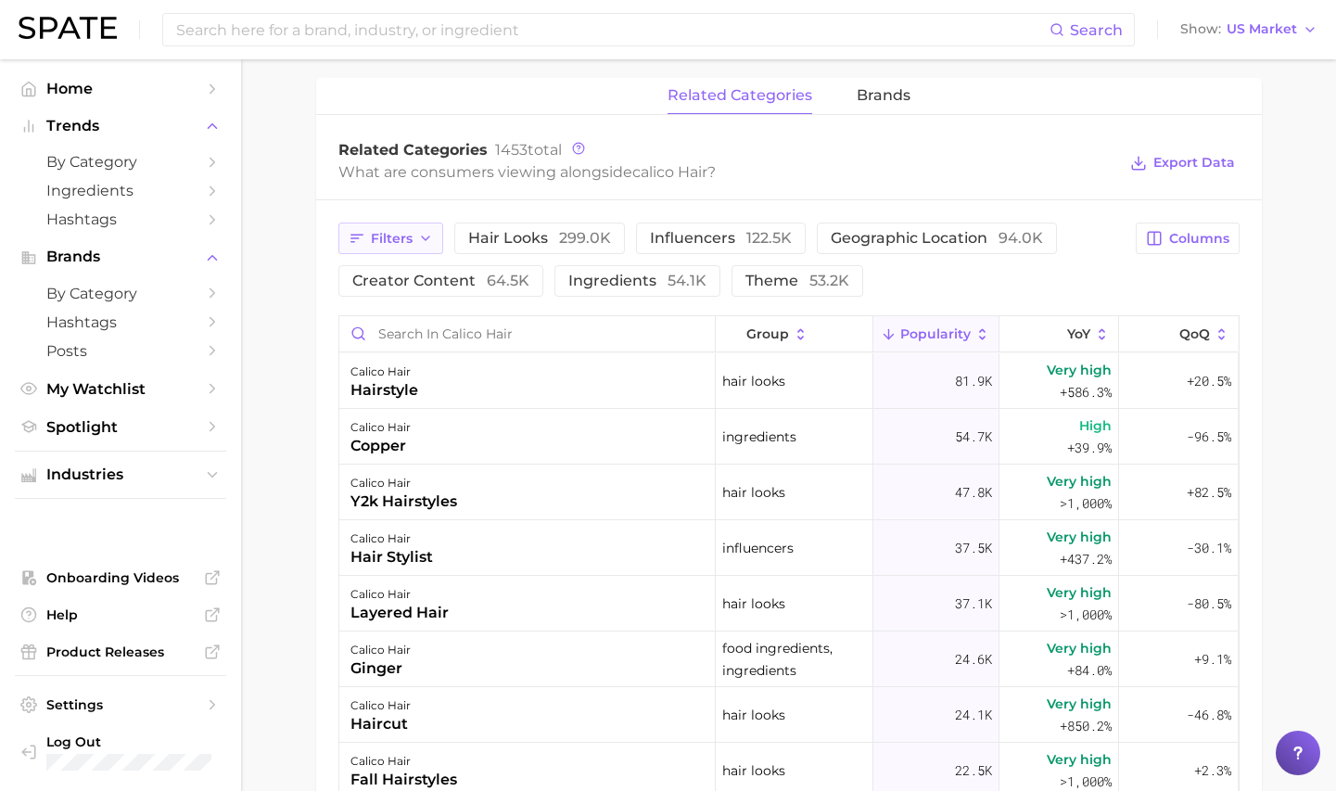
click at [413, 236] on button "Filters" at bounding box center [390, 238] width 105 height 32
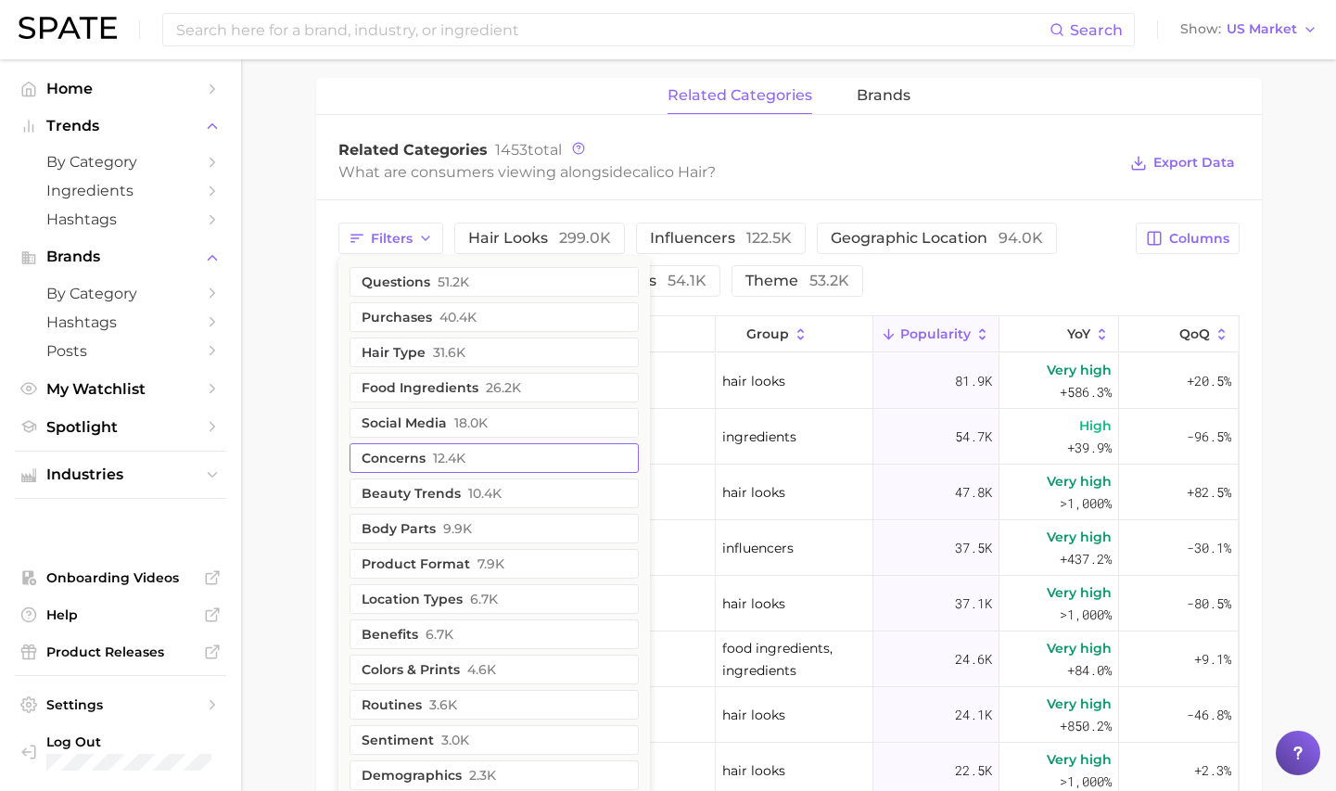
click at [463, 464] on span "12.4k" at bounding box center [449, 458] width 32 height 15
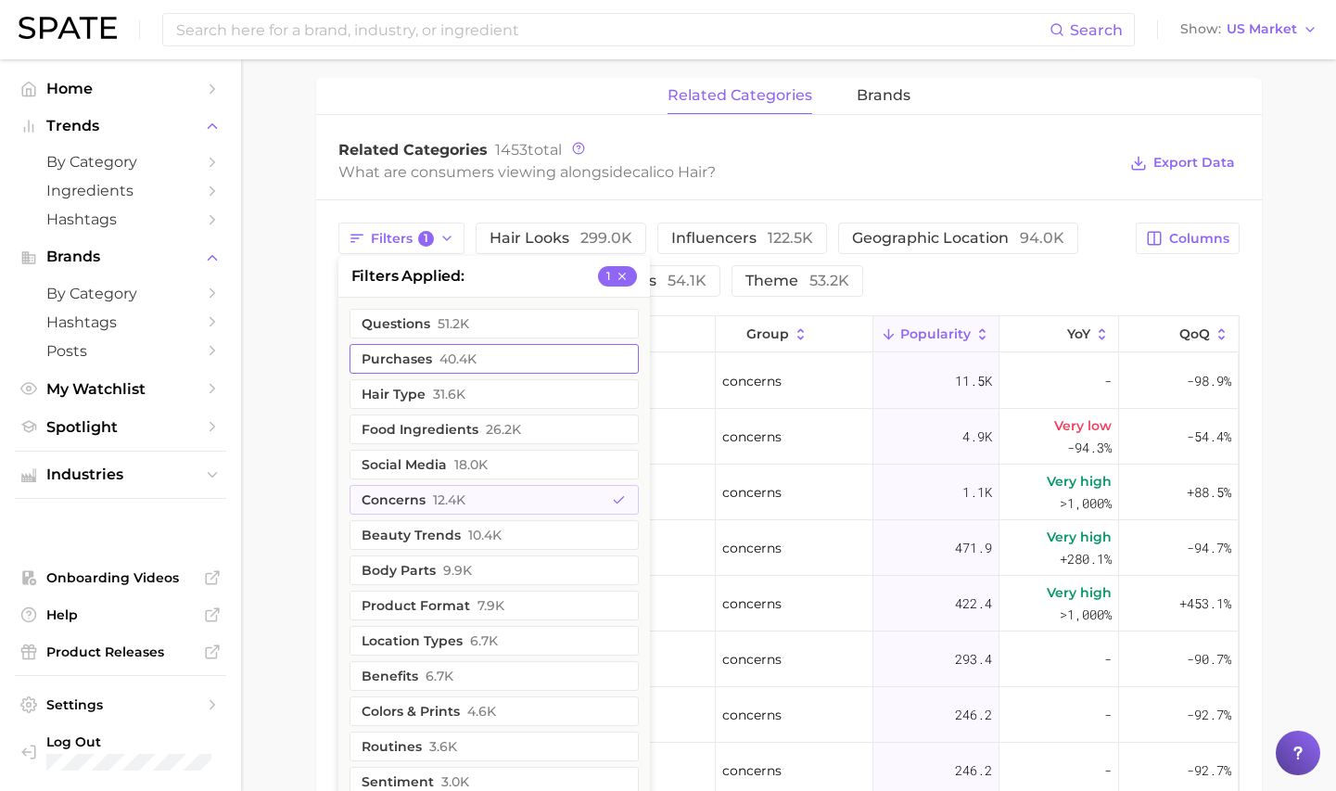
click at [383, 354] on button "purchases 40.4k" at bounding box center [494, 359] width 289 height 30
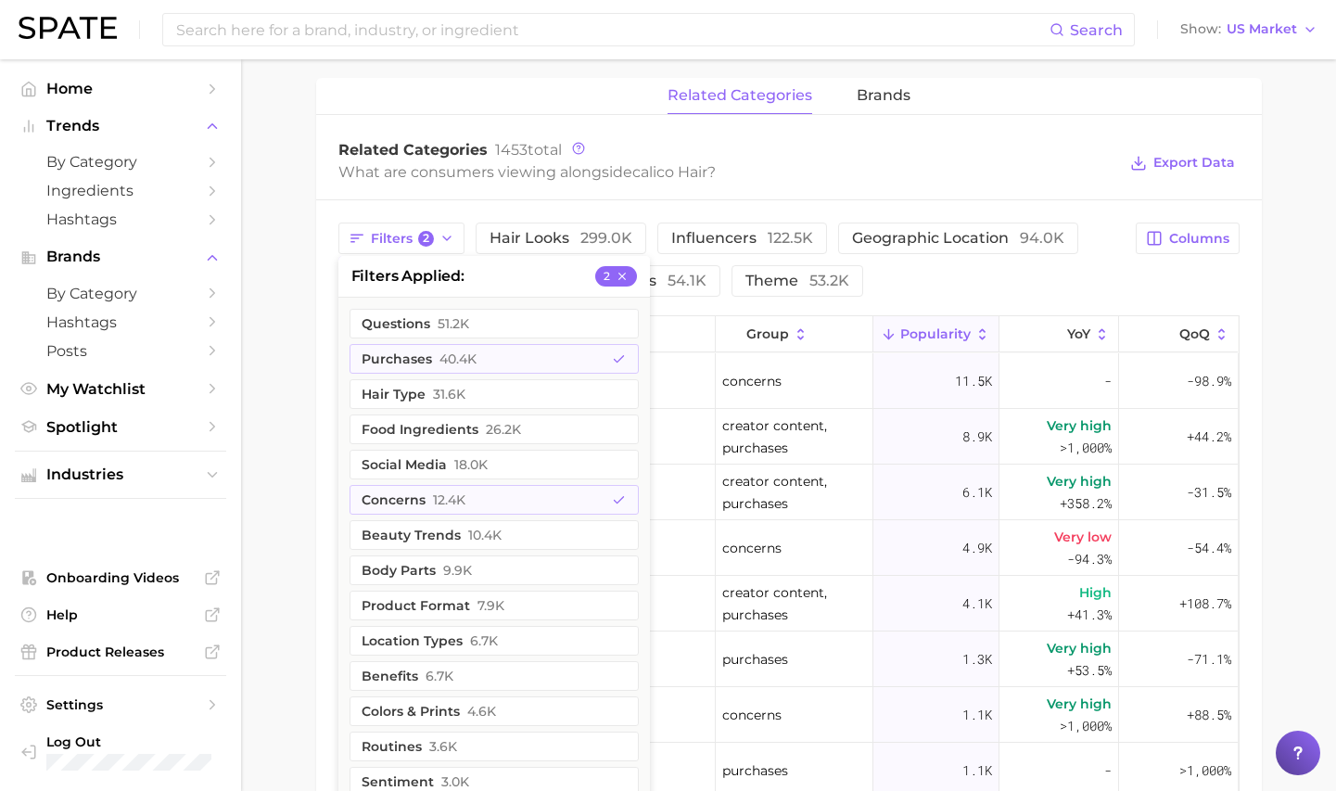
click at [302, 373] on main "1. hair 2. hair looks 3. hair color looks 4. calico hair Overview Google TikTok…" at bounding box center [788, 226] width 1095 height 1990
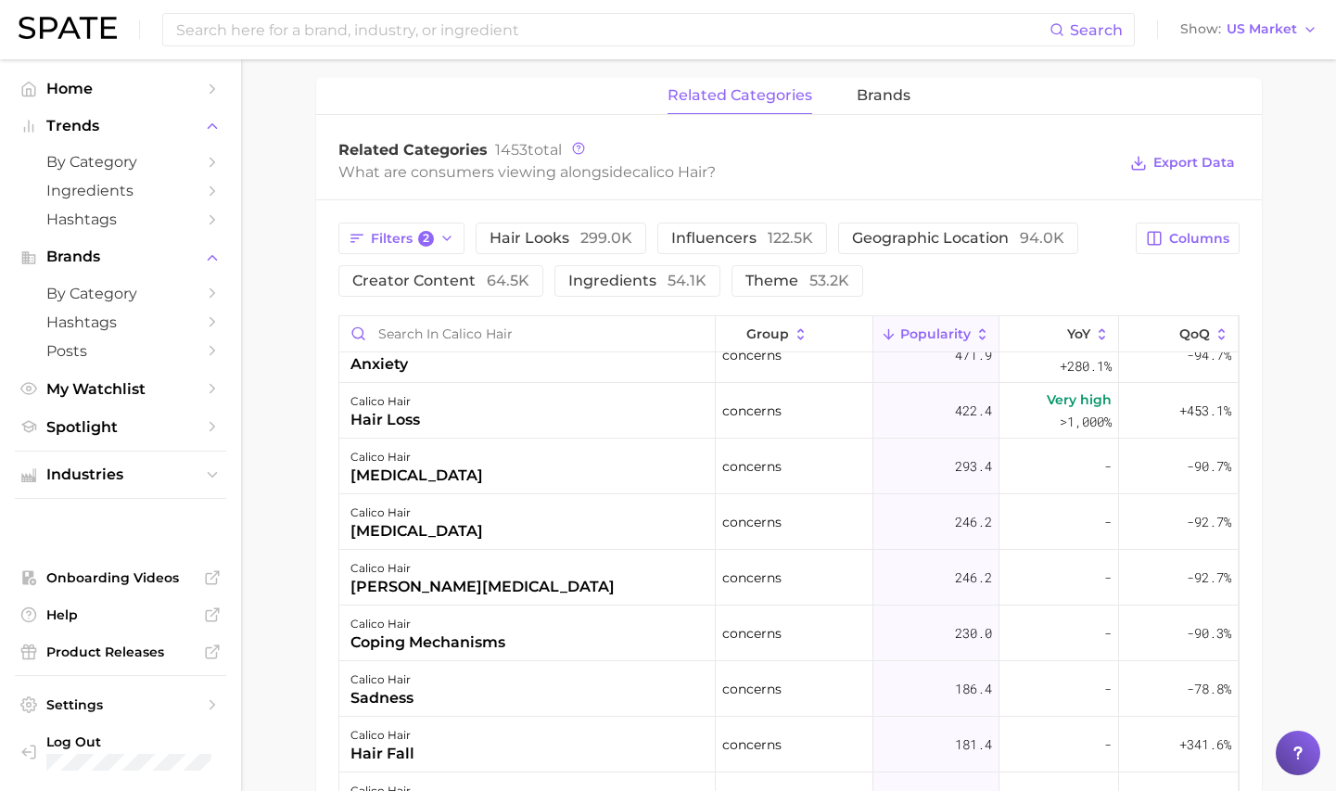
scroll to position [473, 0]
click at [408, 244] on span "Filters 2" at bounding box center [403, 239] width 64 height 17
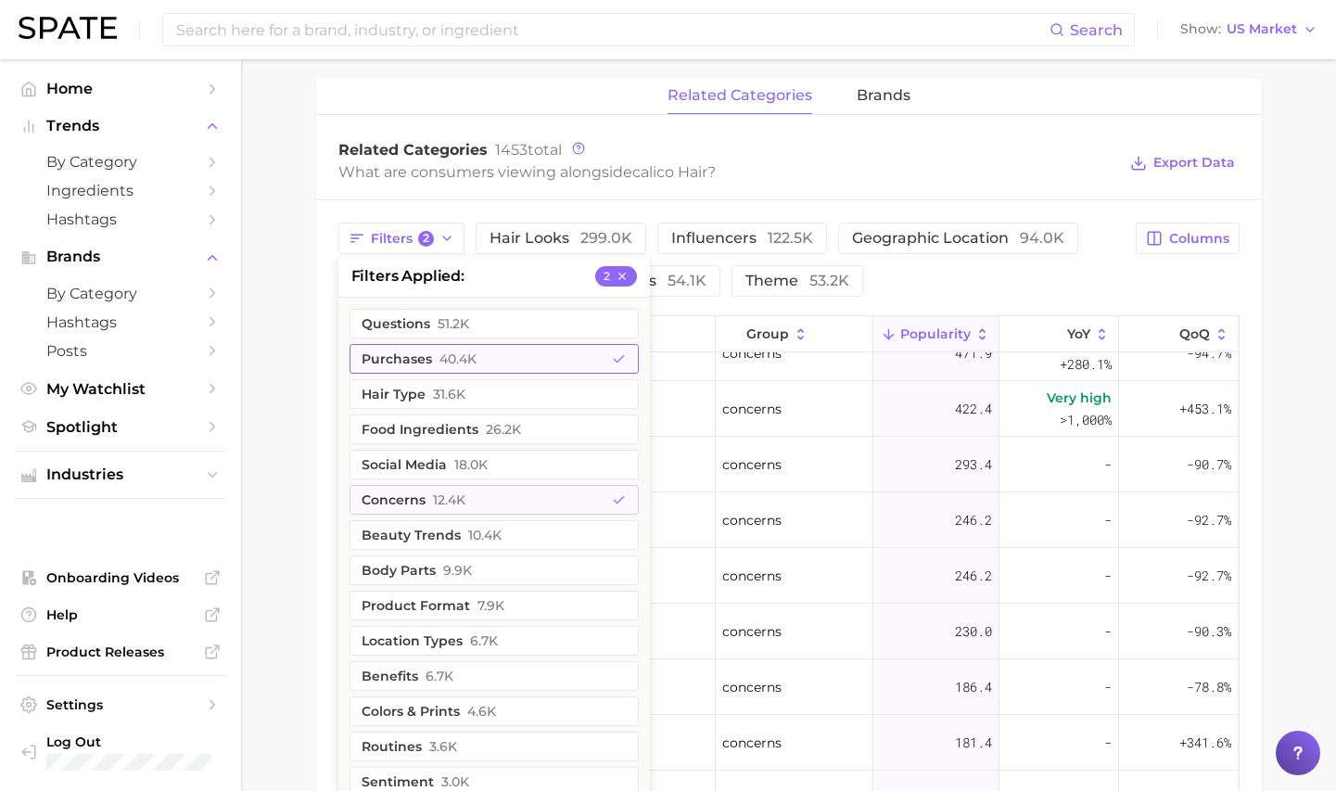
click at [429, 362] on button "purchases 40.4k" at bounding box center [494, 359] width 289 height 30
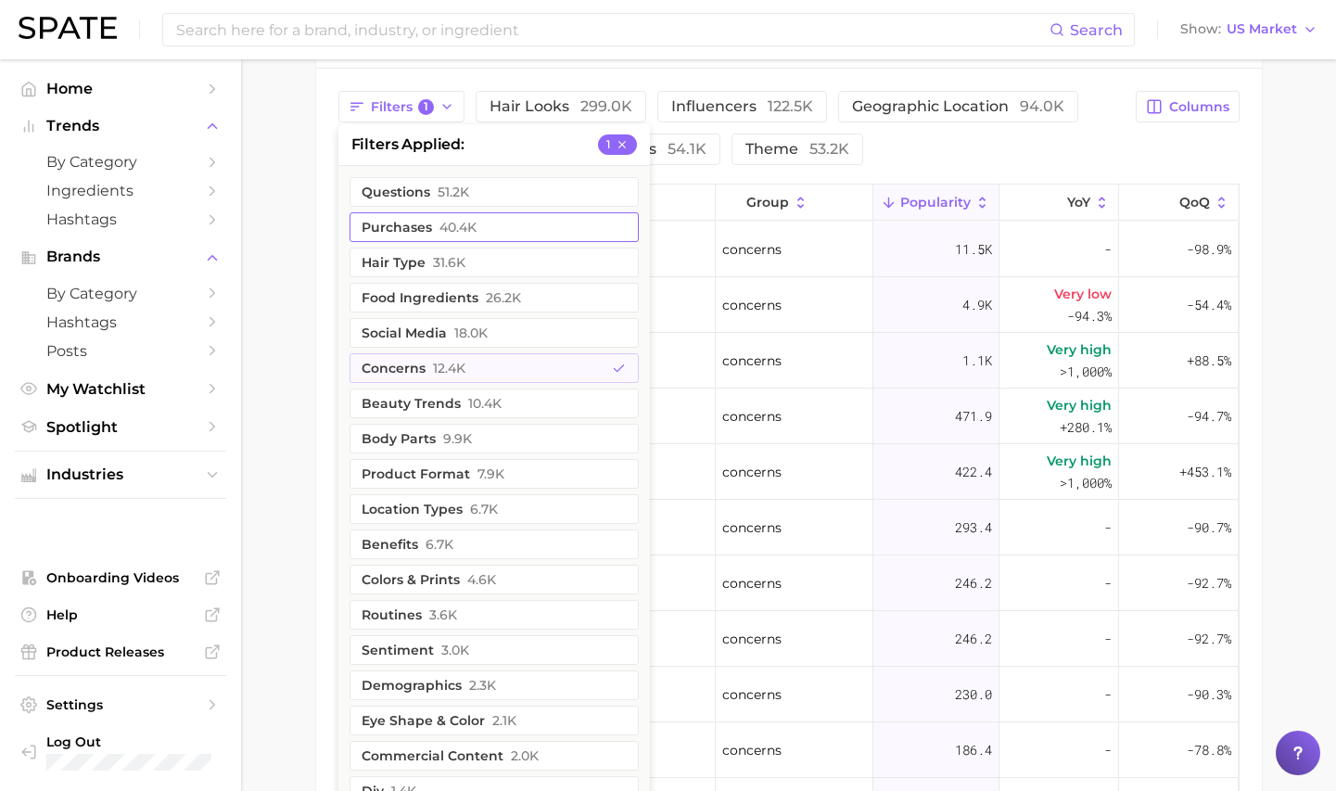
scroll to position [962, 0]
click at [400, 620] on button "routines 3.6k" at bounding box center [494, 613] width 289 height 30
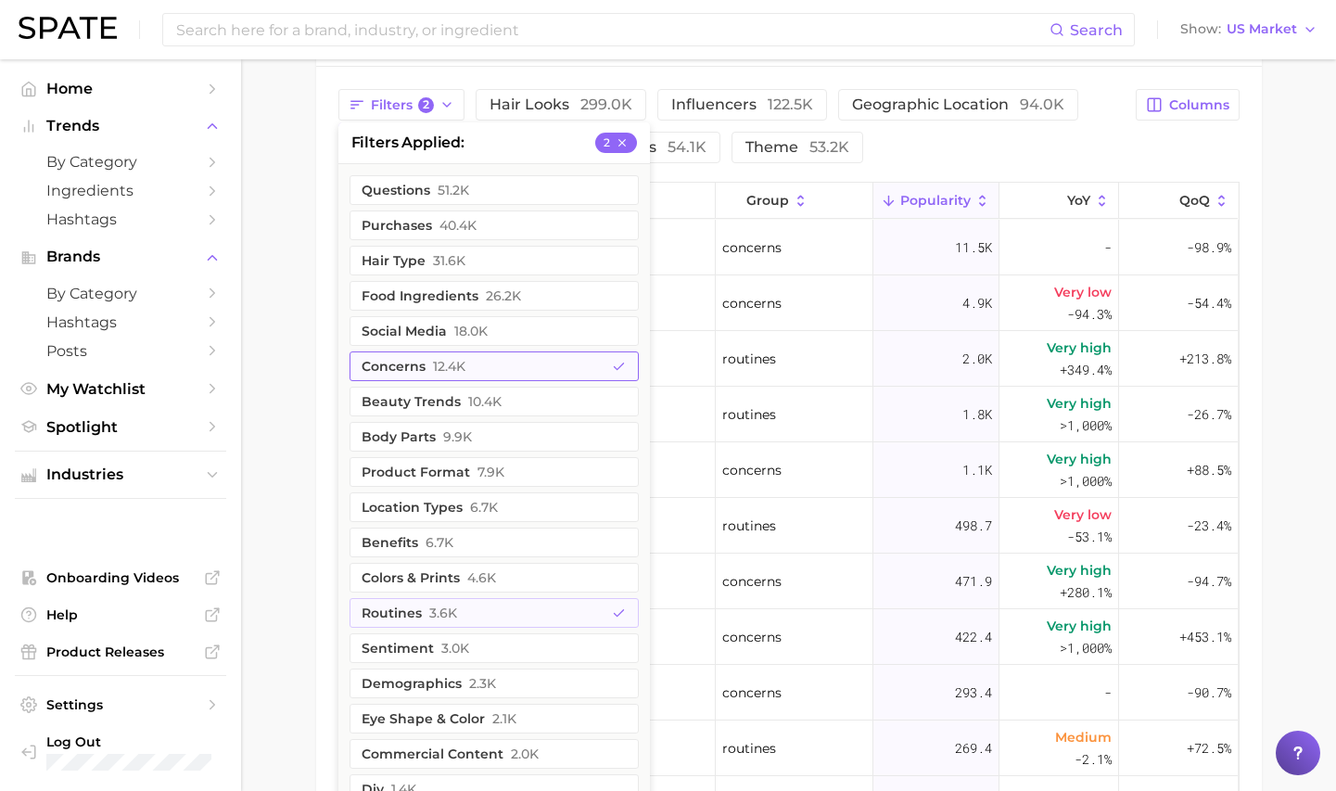
click at [433, 374] on span "12.4k" at bounding box center [449, 366] width 32 height 15
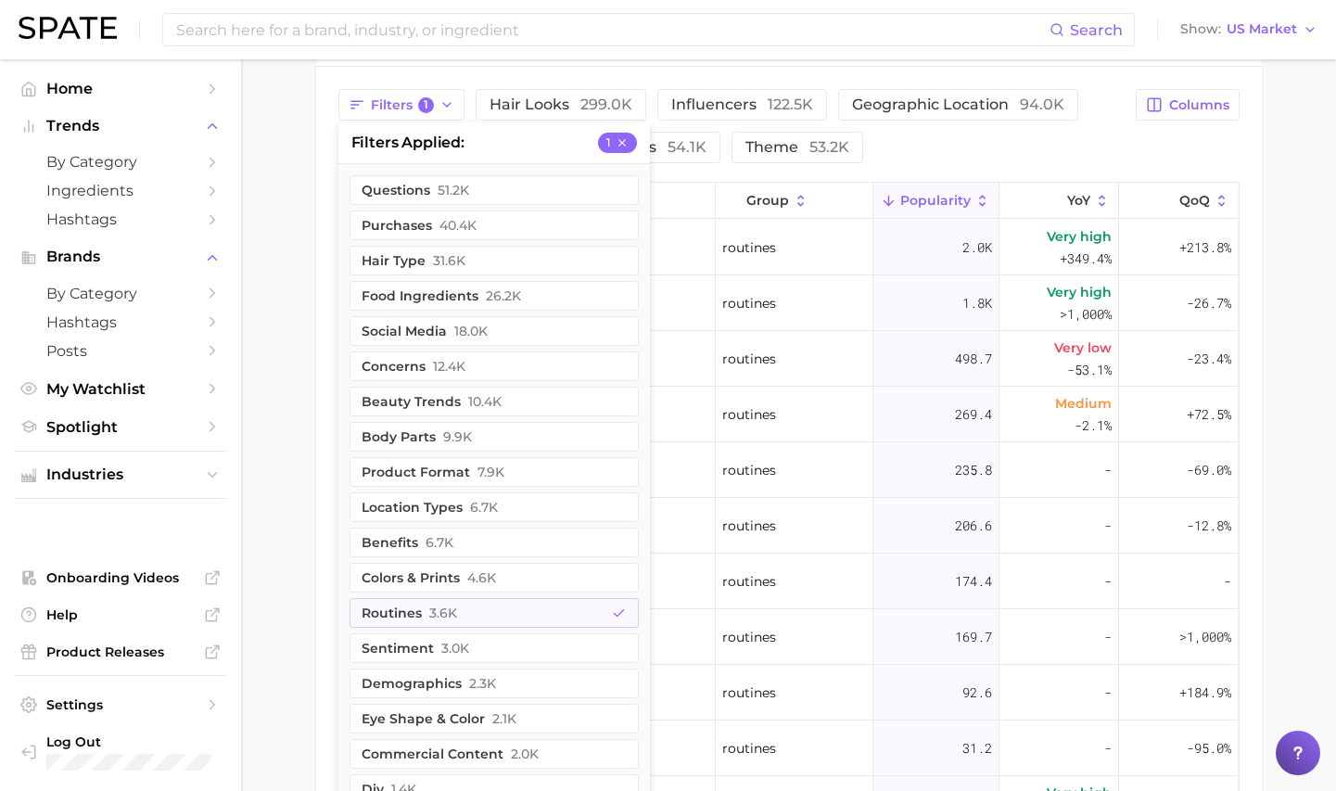
click at [302, 396] on main "1. hair 2. hair looks 3. hair color looks 4. calico hair Overview Google TikTok…" at bounding box center [788, 92] width 1095 height 1990
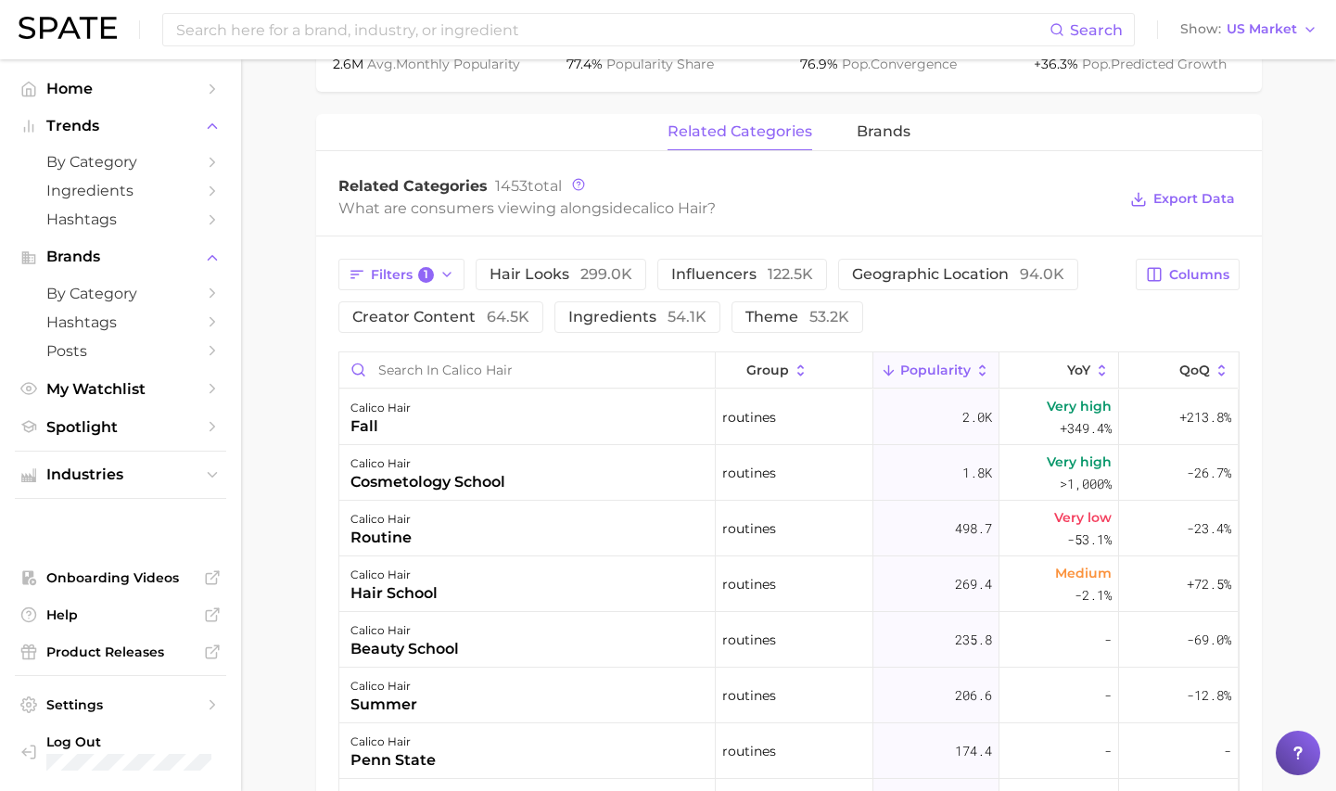
scroll to position [862, 0]
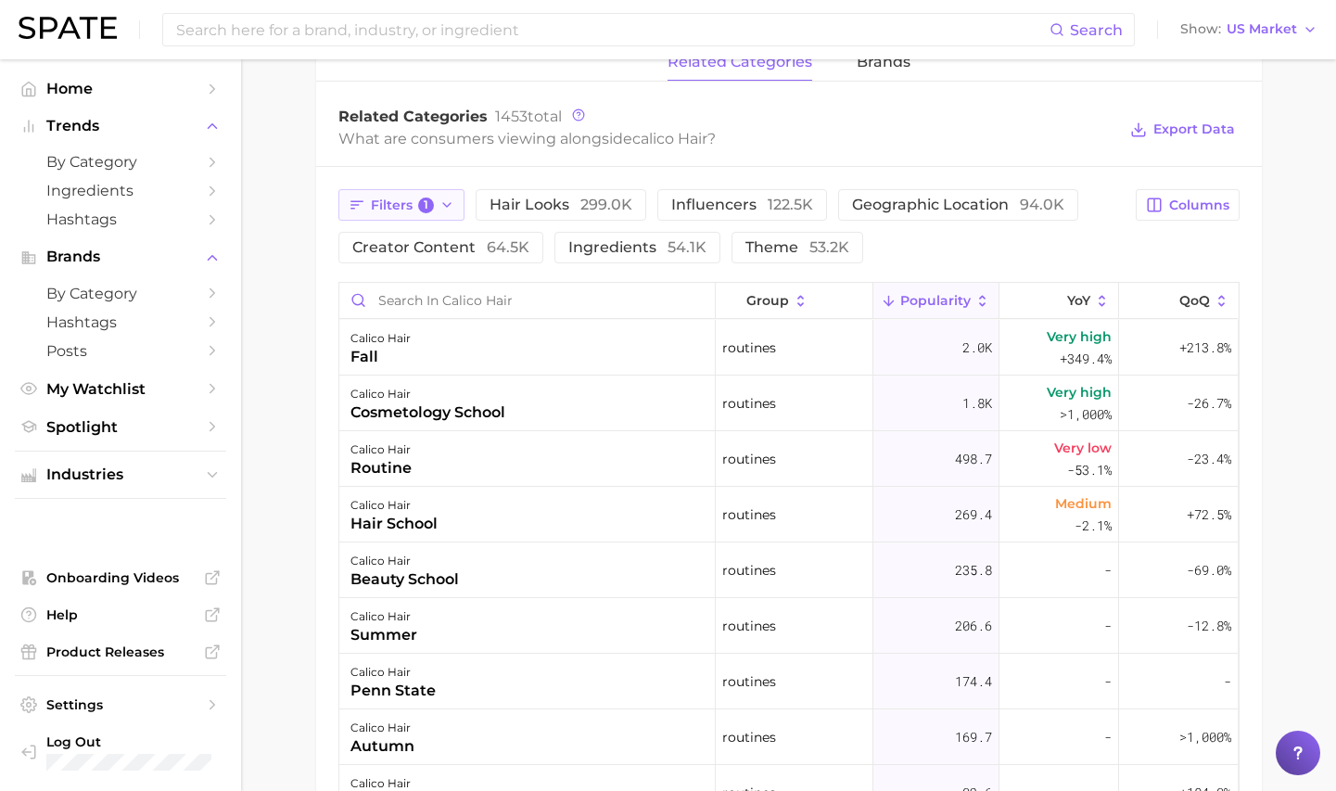
click at [384, 208] on span "Filters 1" at bounding box center [403, 205] width 64 height 17
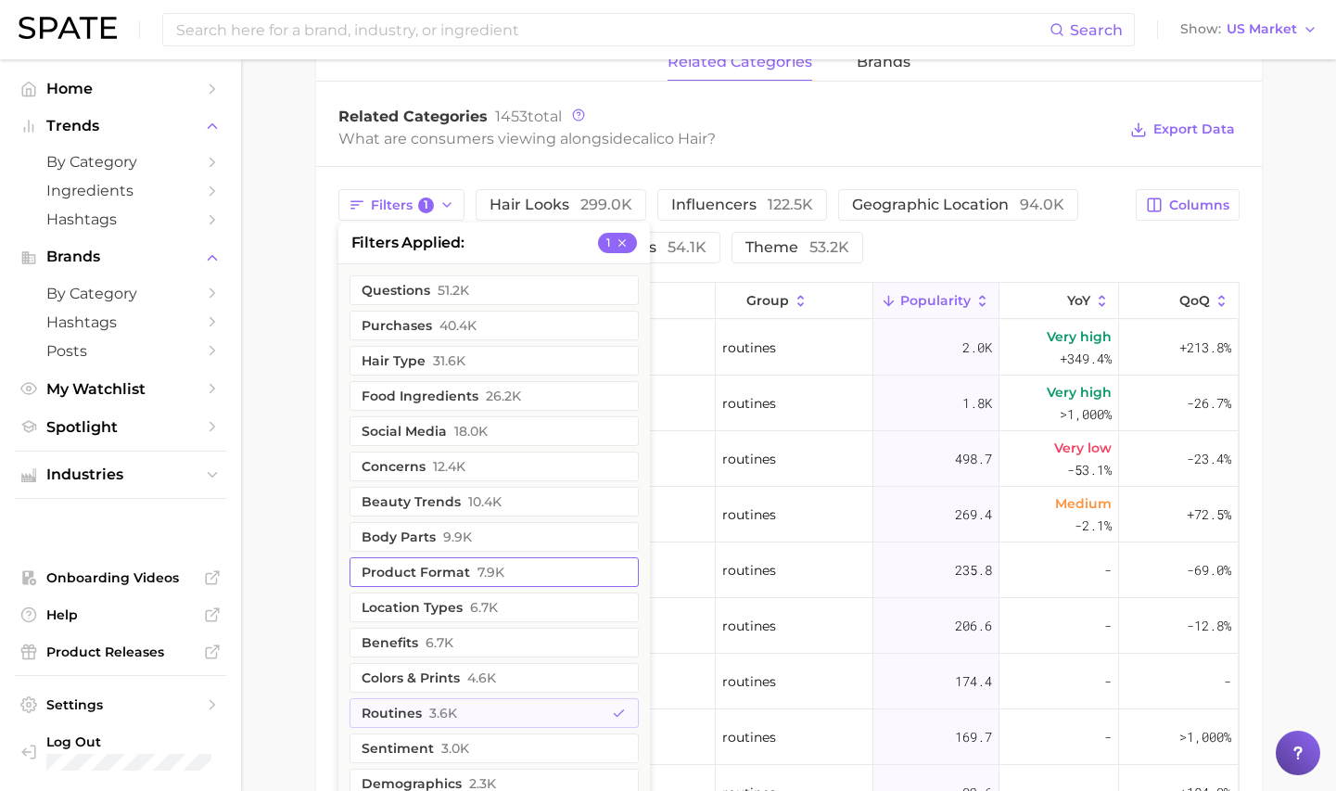
click at [496, 563] on button "product format 7.9k" at bounding box center [494, 572] width 289 height 30
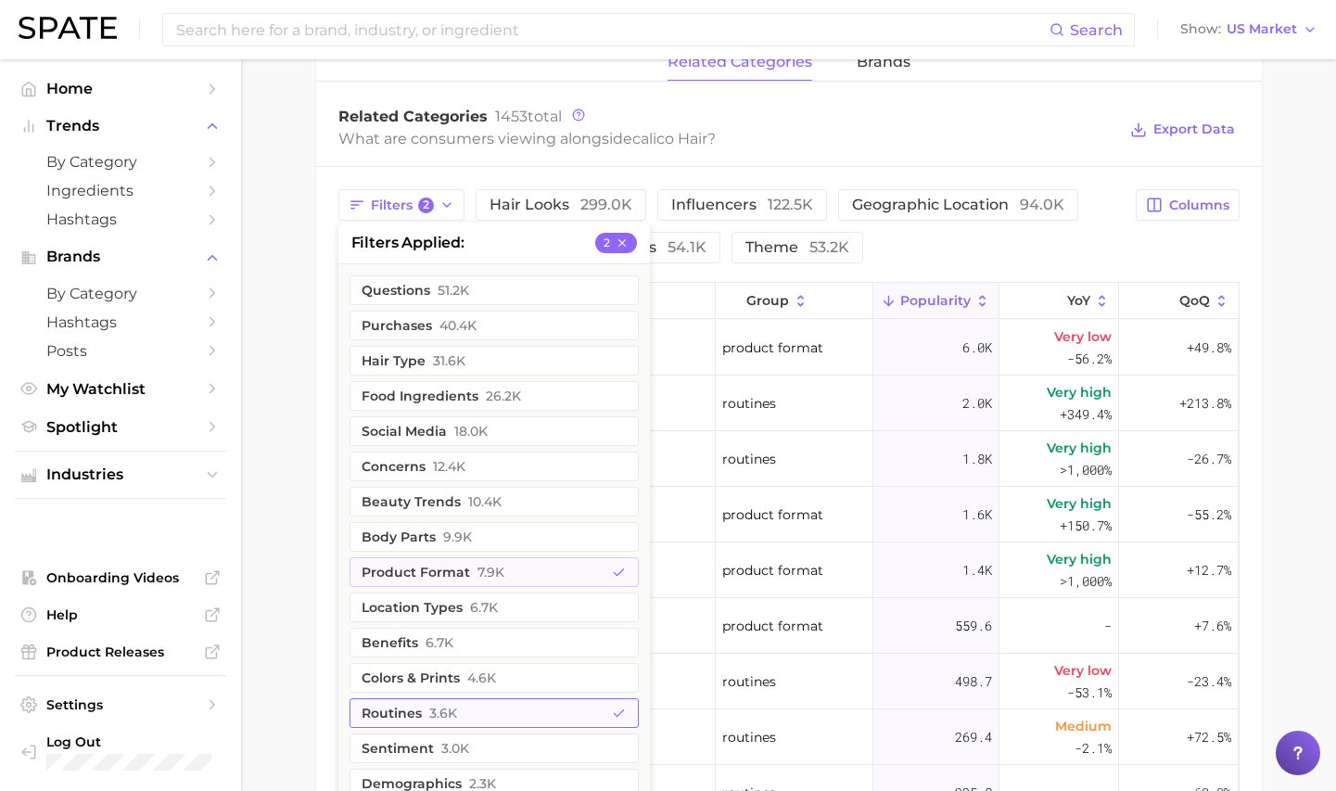
click at [488, 700] on button "routines 3.6k" at bounding box center [494, 713] width 289 height 30
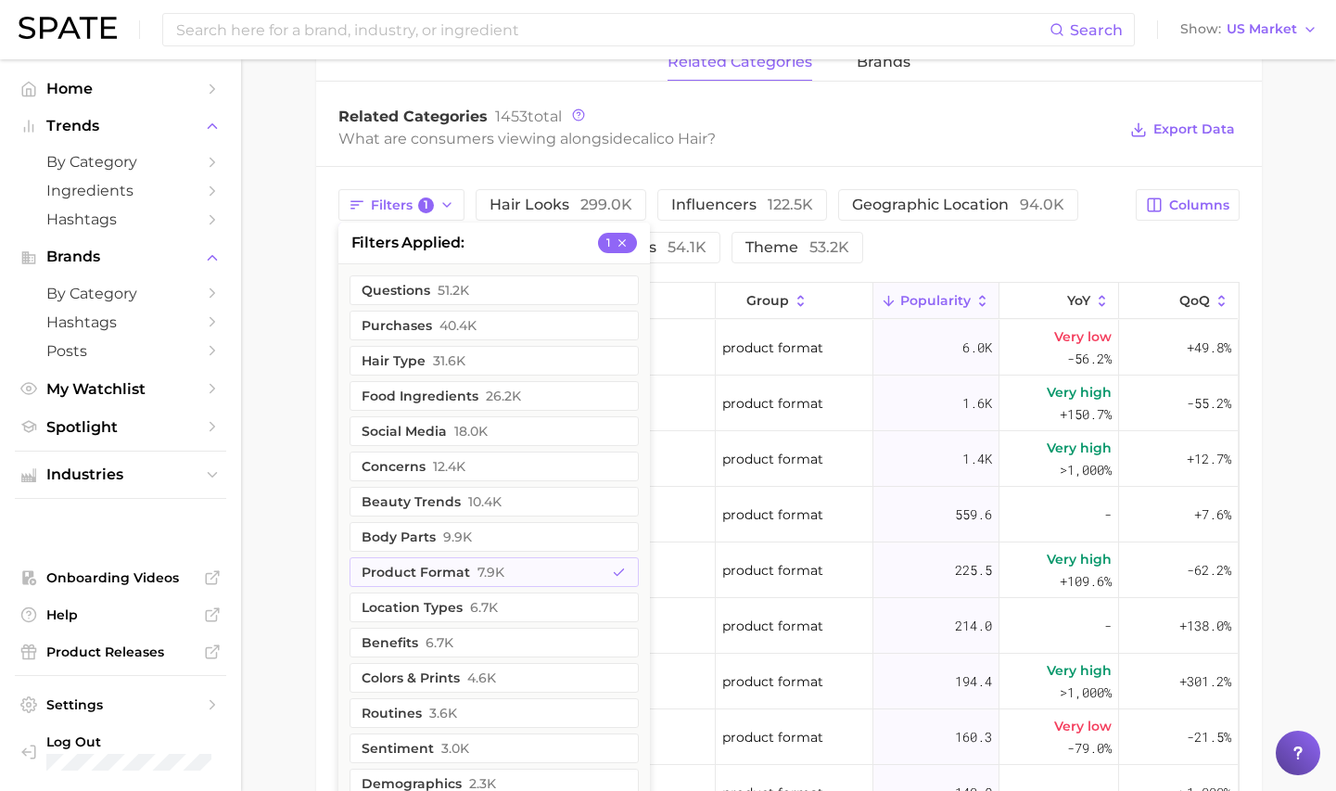
click at [301, 647] on main "1. hair 2. hair looks 3. hair color looks 4. calico hair Overview Google TikTok…" at bounding box center [788, 192] width 1095 height 1990
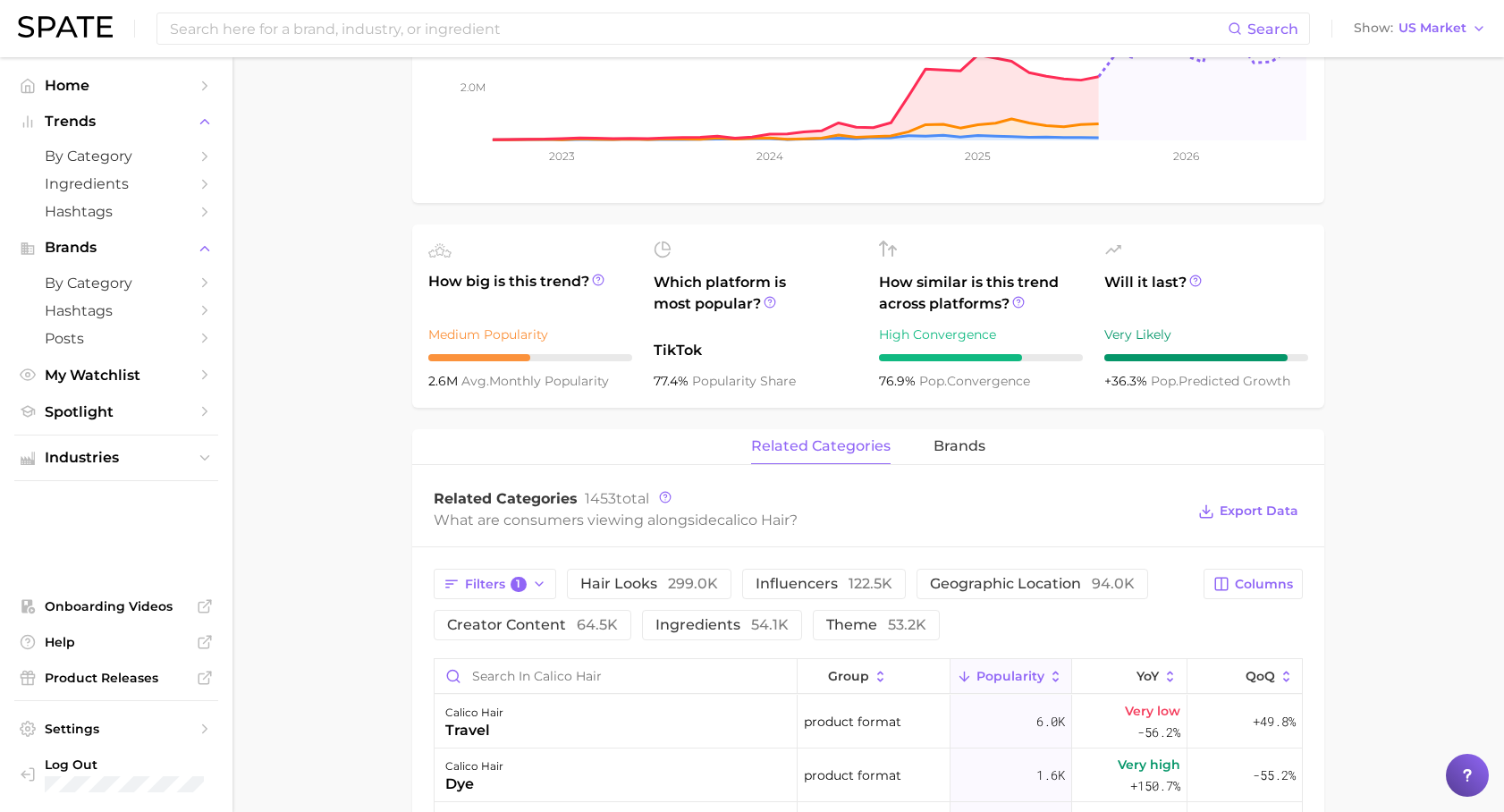
scroll to position [458, 0]
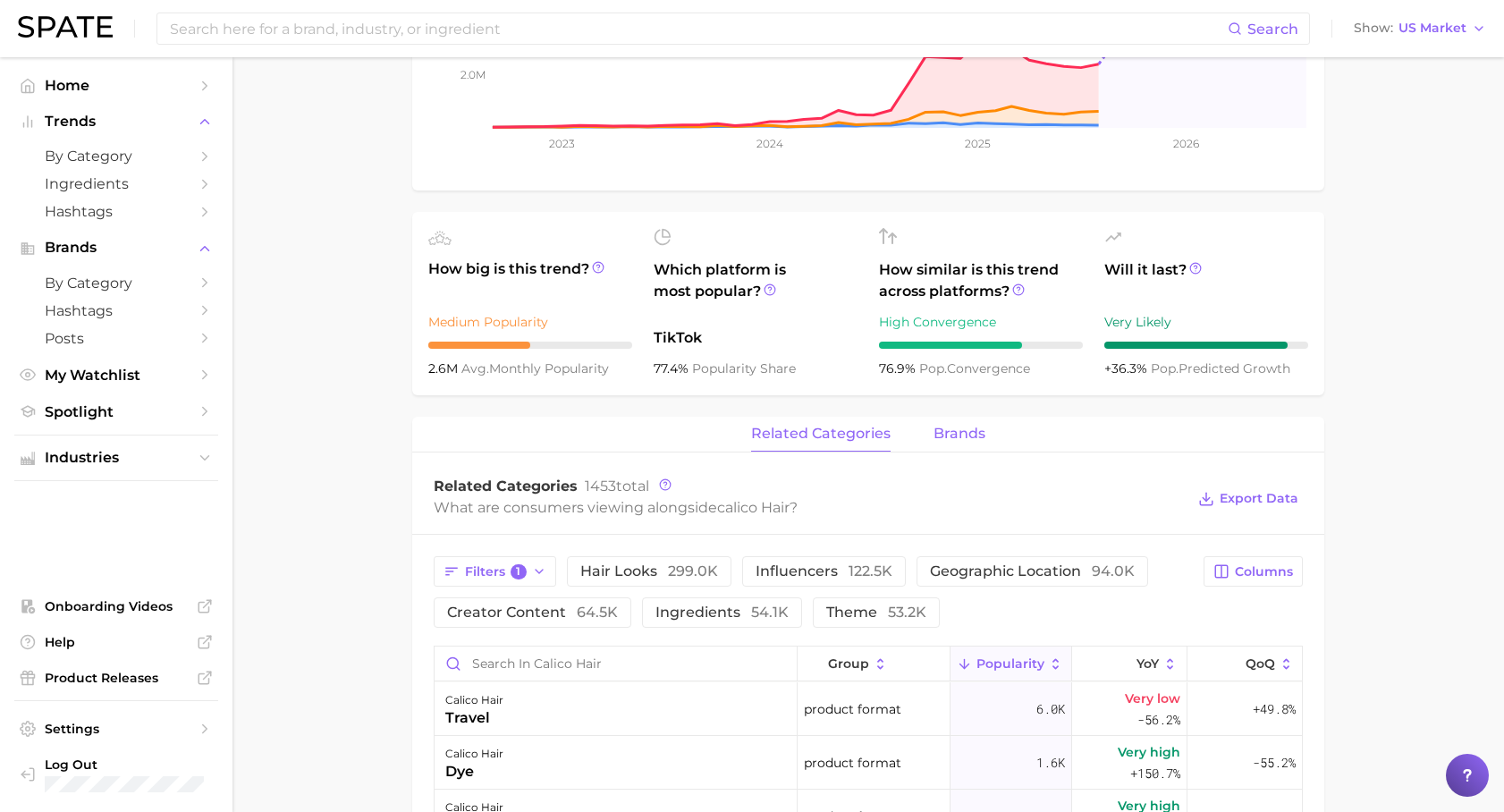
drag, startPoint x: 948, startPoint y: 400, endPoint x: 946, endPoint y: 423, distance: 23.1
click at [948, 400] on div "calico hair Add to Watchlist Export Data Calico hair is a vibrant mix of three …" at bounding box center [868, 608] width 913 height 1743
click at [945, 428] on span "brands" at bounding box center [960, 433] width 52 height 16
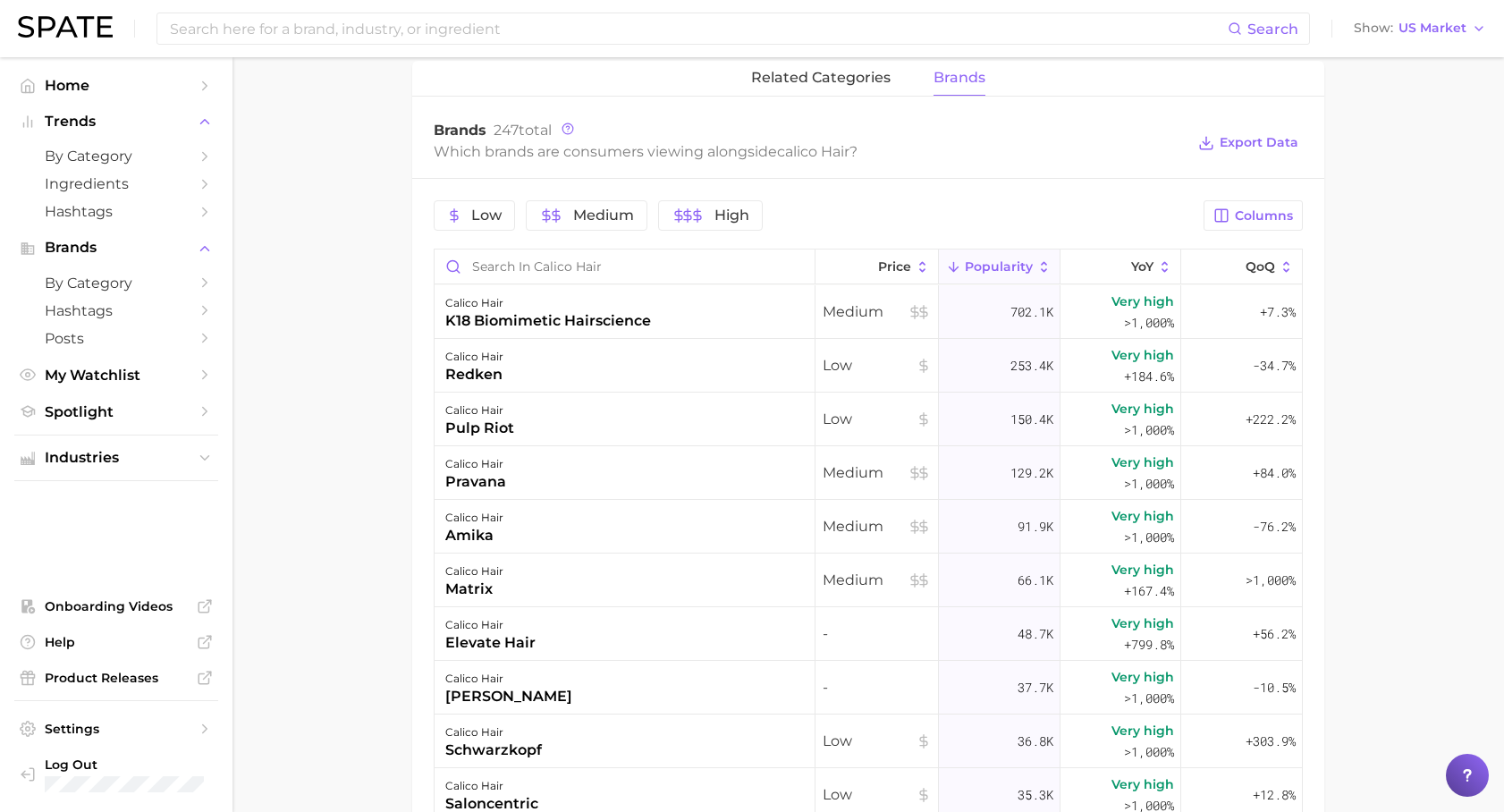
scroll to position [817, 0]
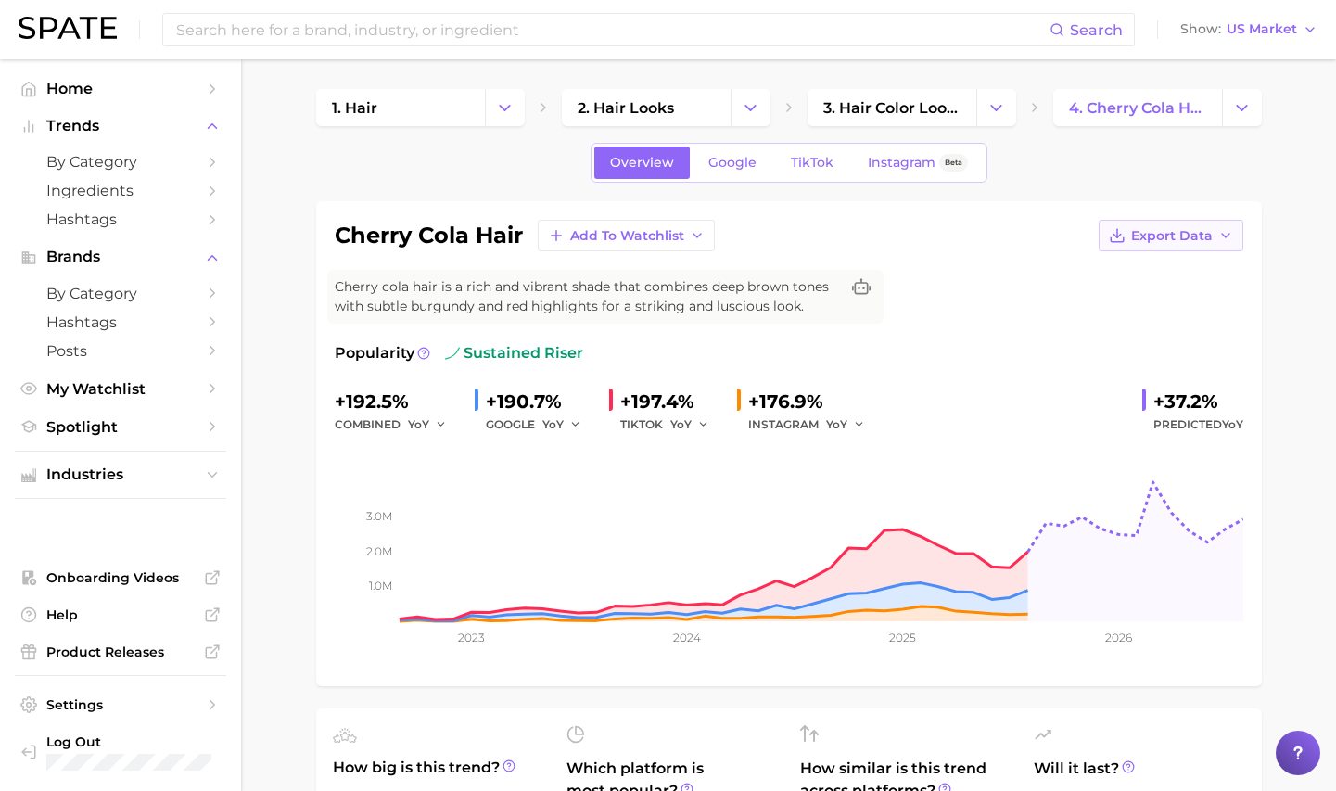
click at [1120, 236] on icon "button" at bounding box center [1117, 235] width 17 height 17
click at [1116, 301] on span "Time Series Image" at bounding box center [1133, 304] width 124 height 16
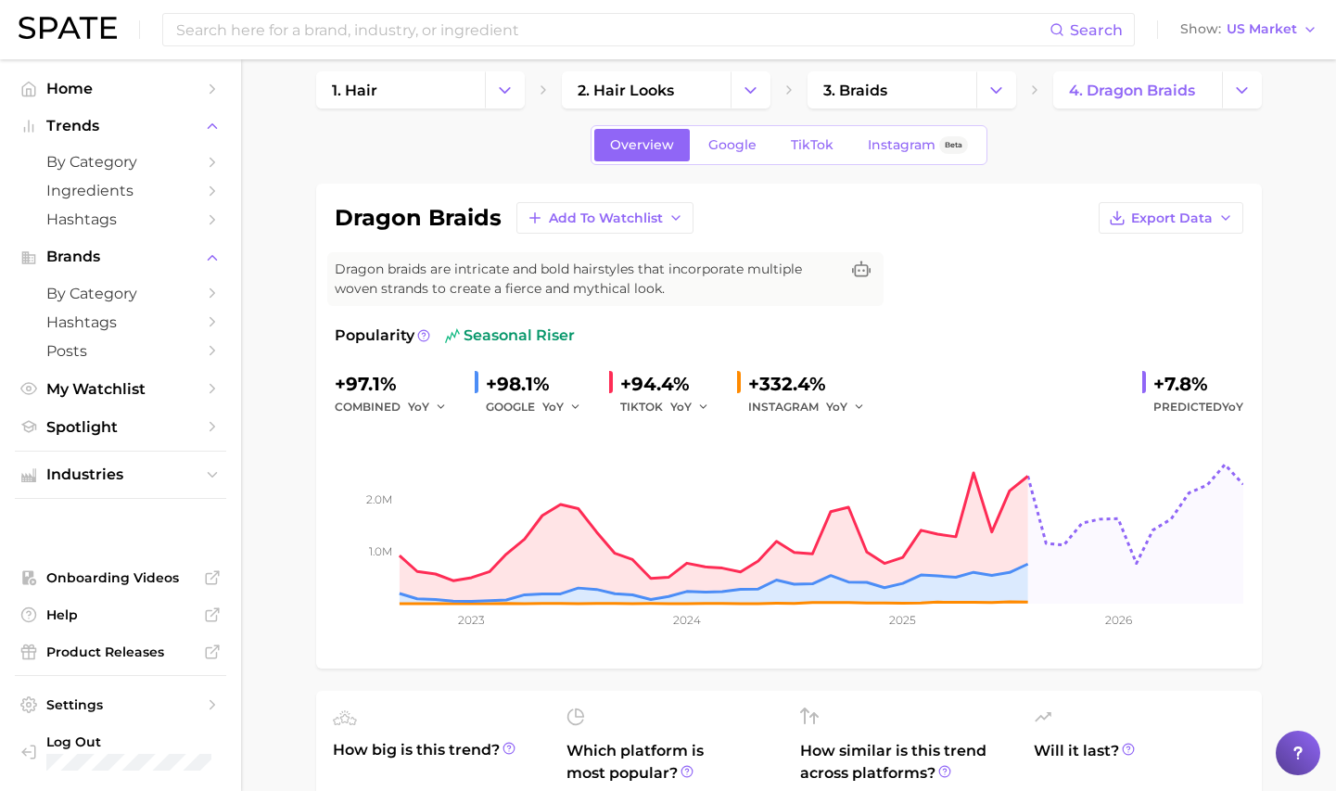
scroll to position [16, 0]
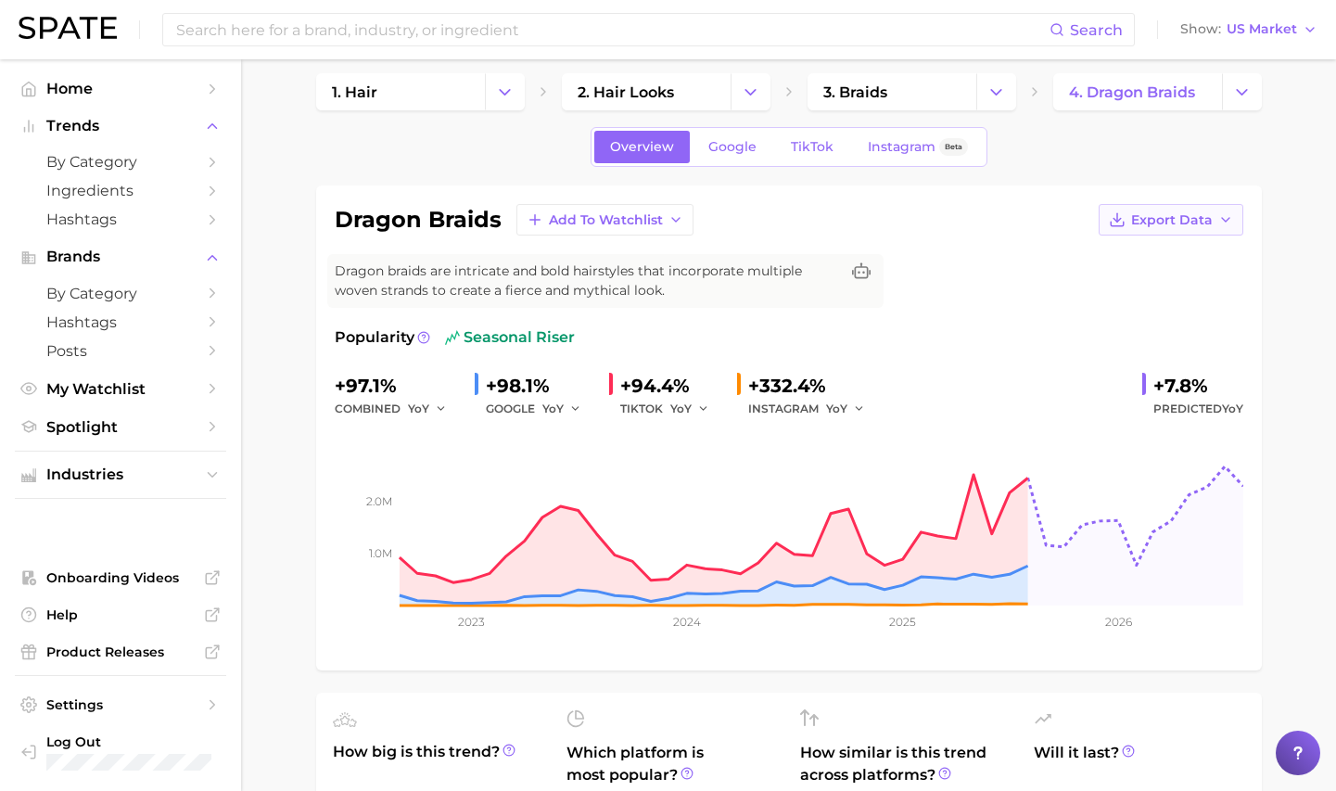
click at [1165, 214] on span "Export Data" at bounding box center [1172, 220] width 82 height 16
click at [1141, 288] on span "Time Series Image" at bounding box center [1133, 288] width 124 height 16
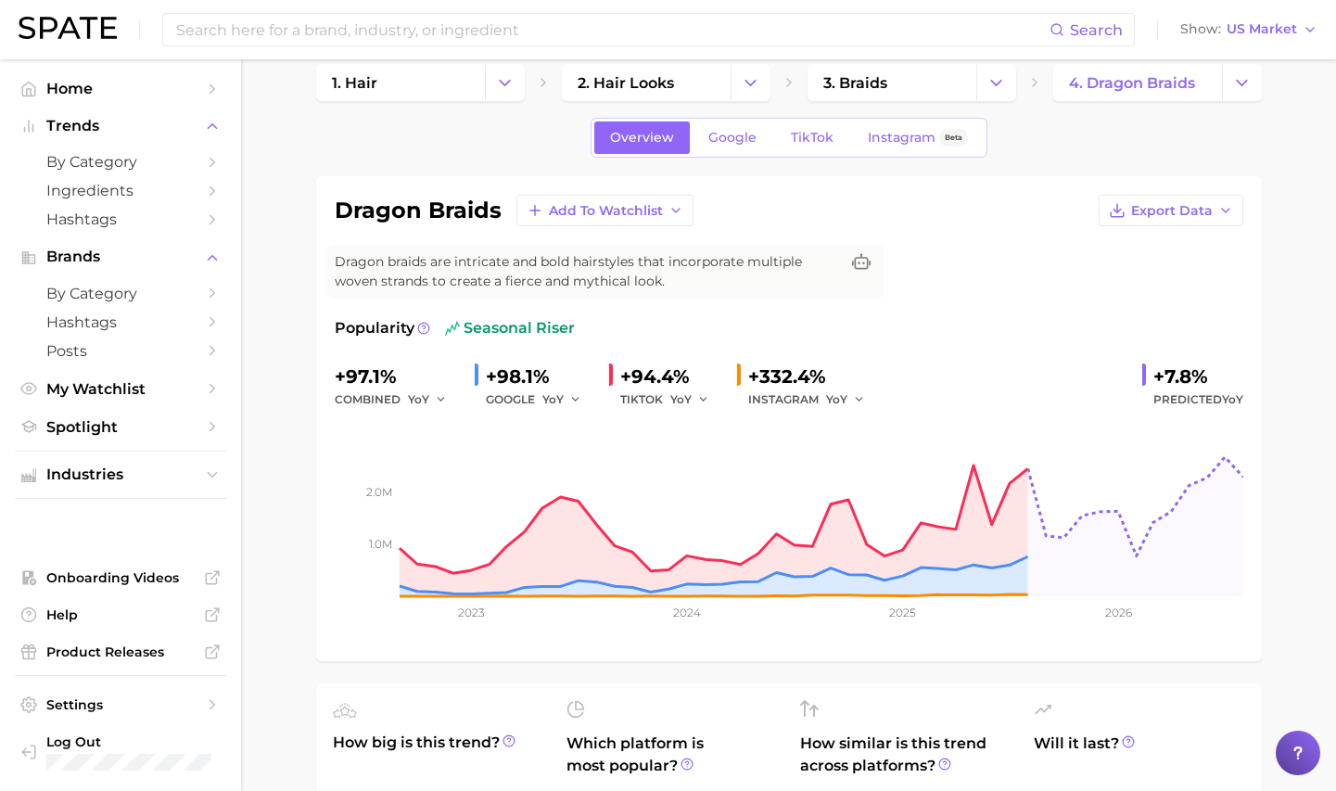
scroll to position [27, 0]
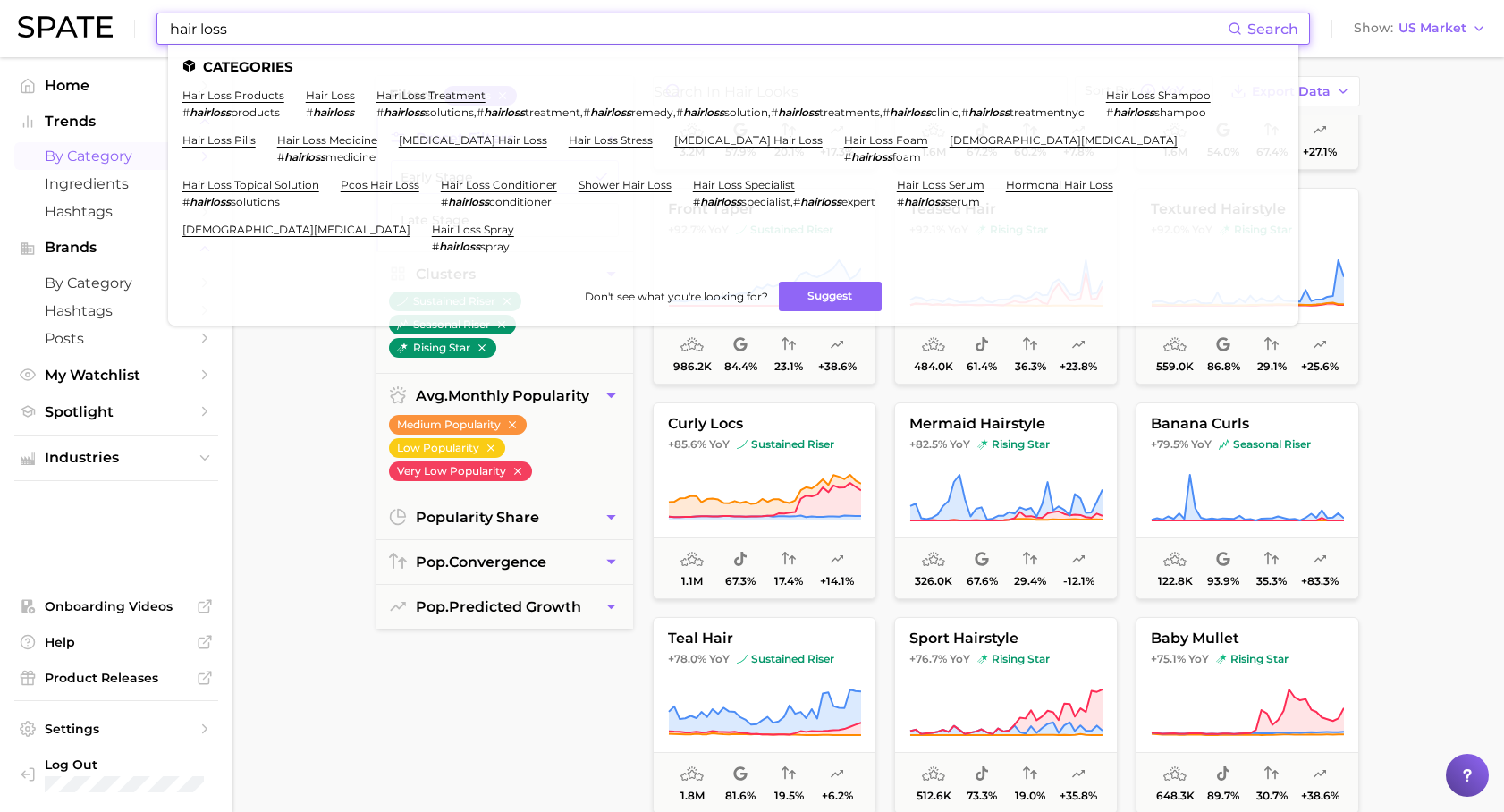
scroll to position [128, 0]
type input "hair loss"
click at [339, 93] on link "hair loss" at bounding box center [330, 95] width 49 height 14
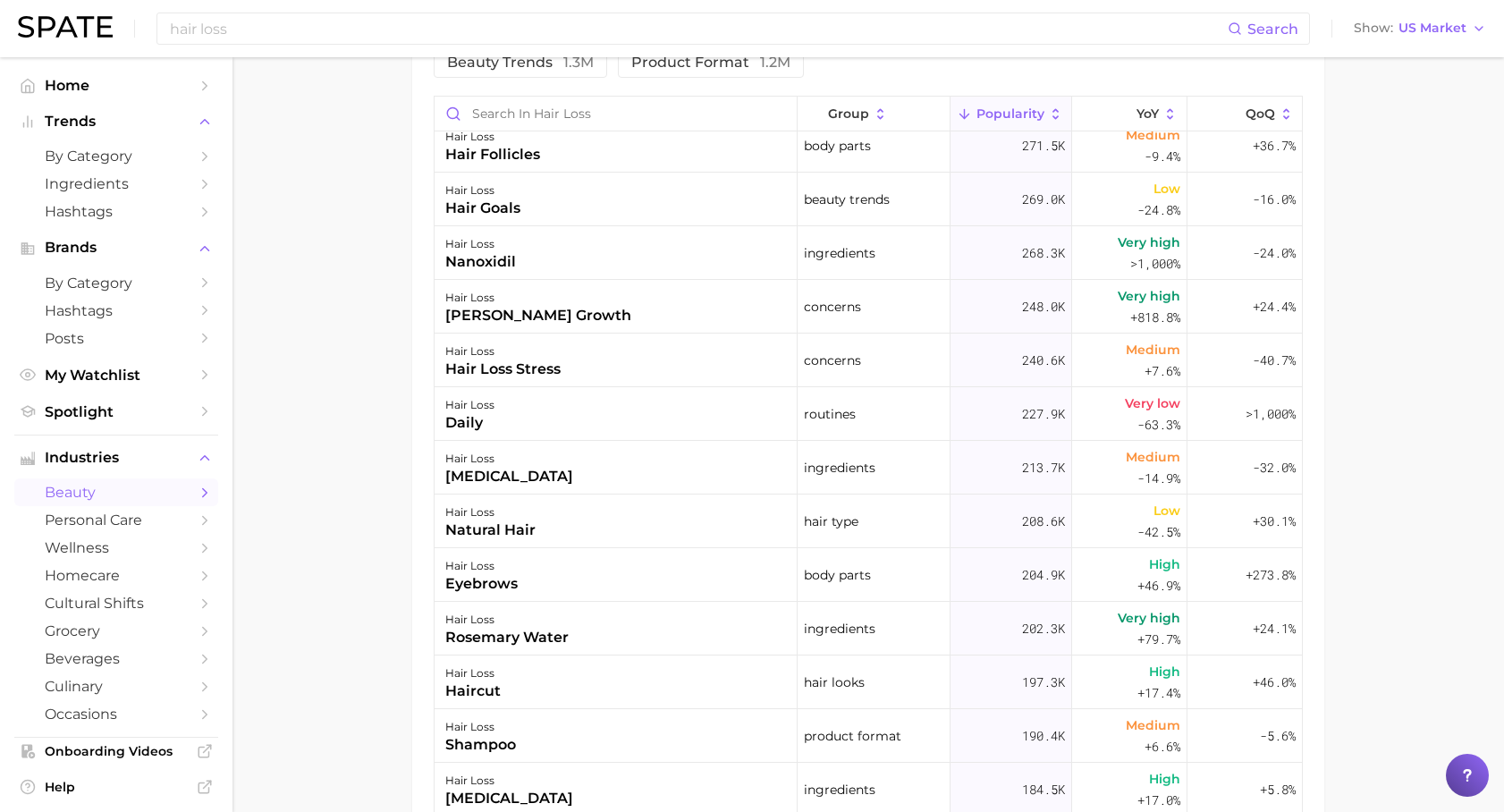
scroll to position [1897, 0]
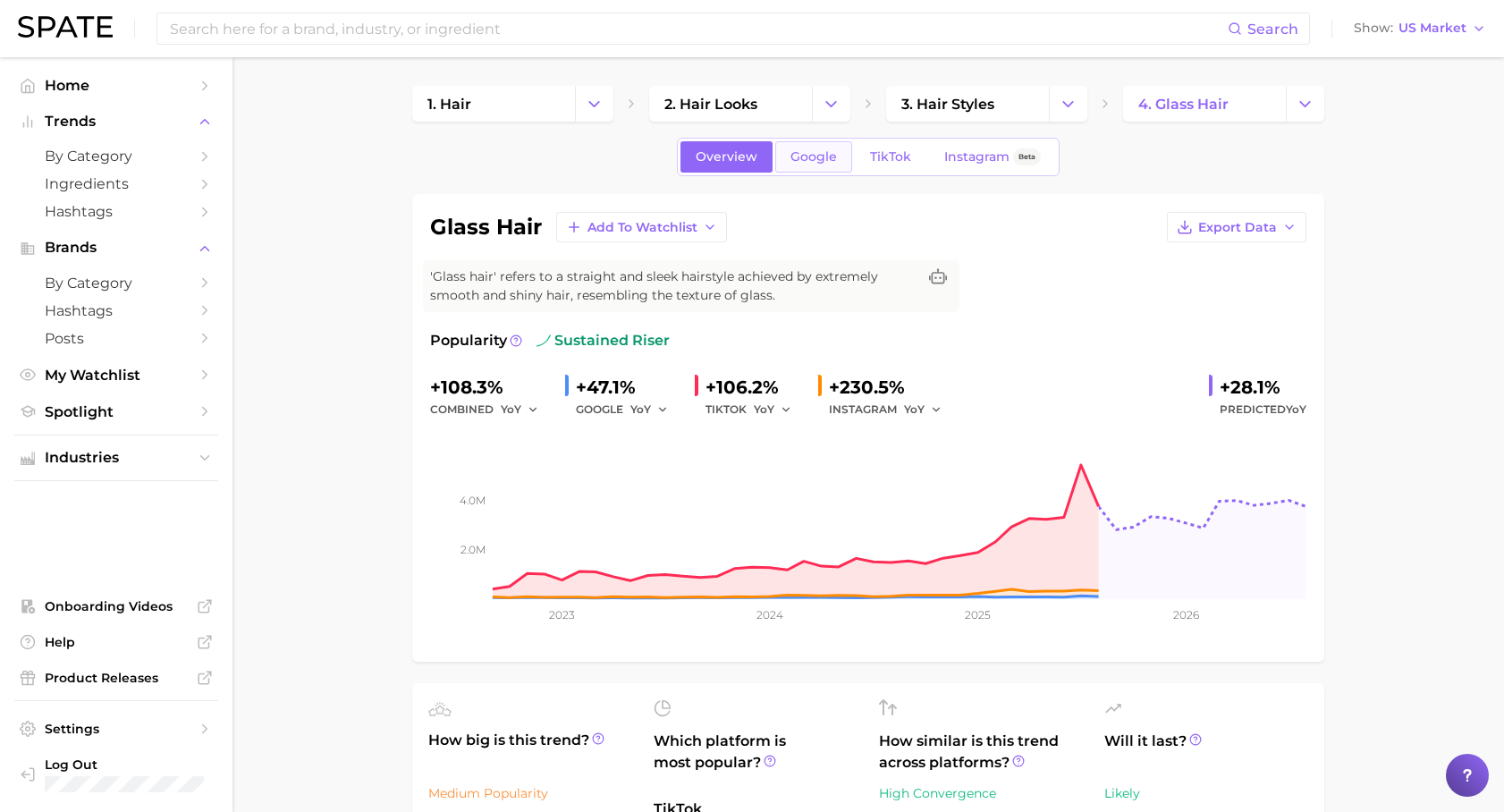
scroll to position [11, 0]
